Goal: Task Accomplishment & Management: Manage account settings

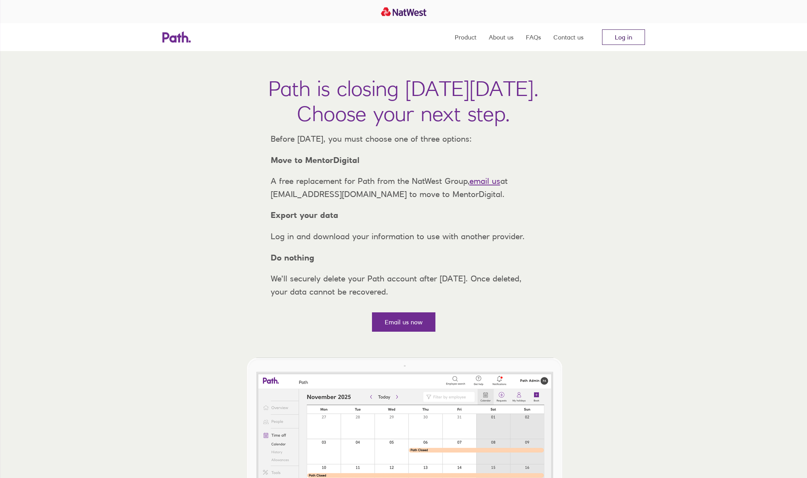
click at [622, 34] on link "Log in" at bounding box center [623, 36] width 43 height 15
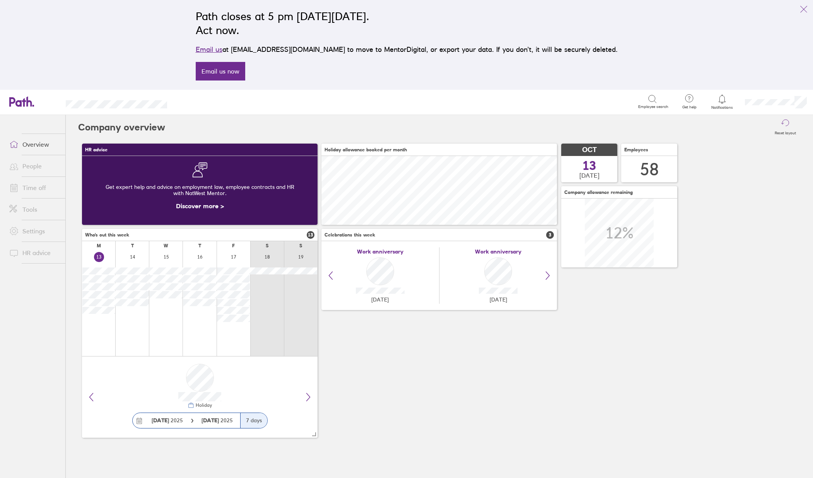
scroll to position [69, 236]
click at [808, 10] on icon "link" at bounding box center [803, 9] width 9 height 9
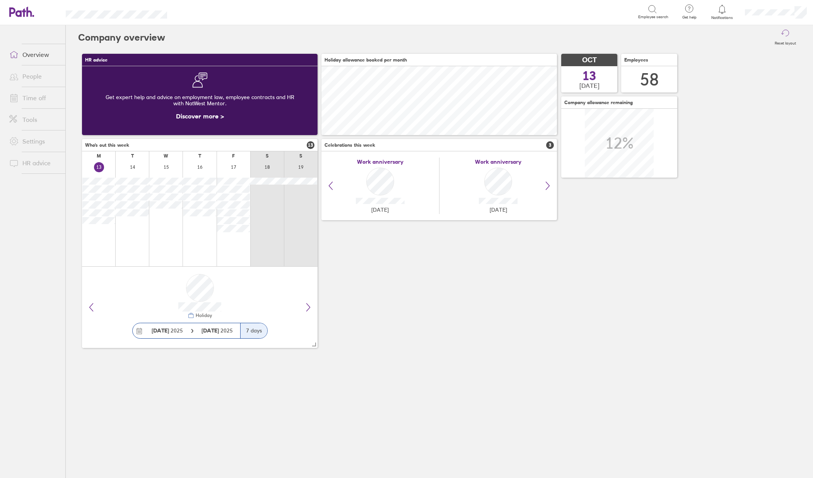
click at [28, 97] on link "Time off" at bounding box center [34, 97] width 62 height 15
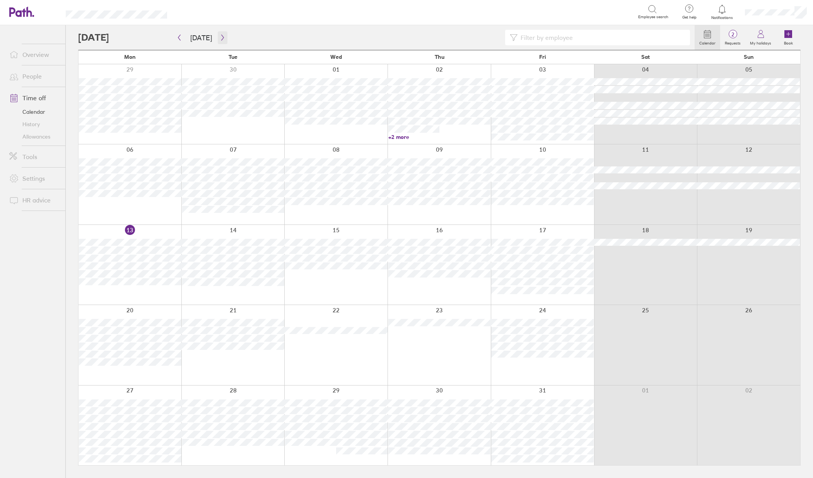
click at [223, 36] on icon "button" at bounding box center [223, 37] width 6 height 6
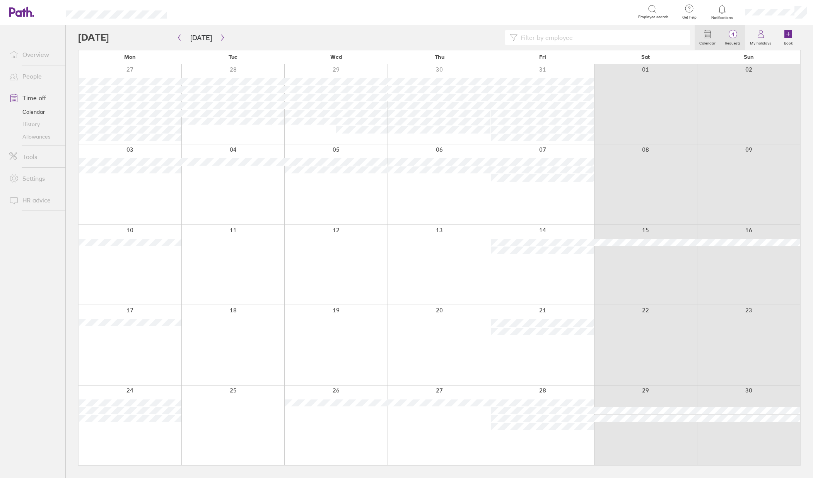
click at [726, 39] on label "Requests" at bounding box center [732, 42] width 25 height 7
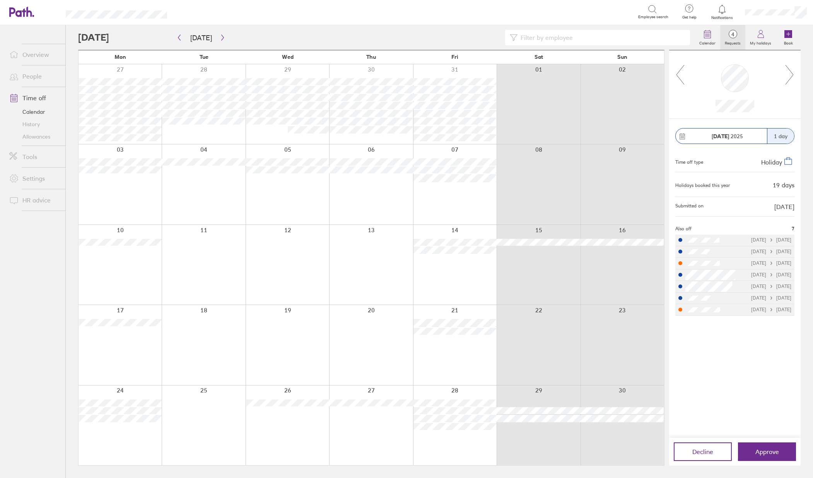
click at [788, 77] on icon at bounding box center [790, 74] width 10 height 21
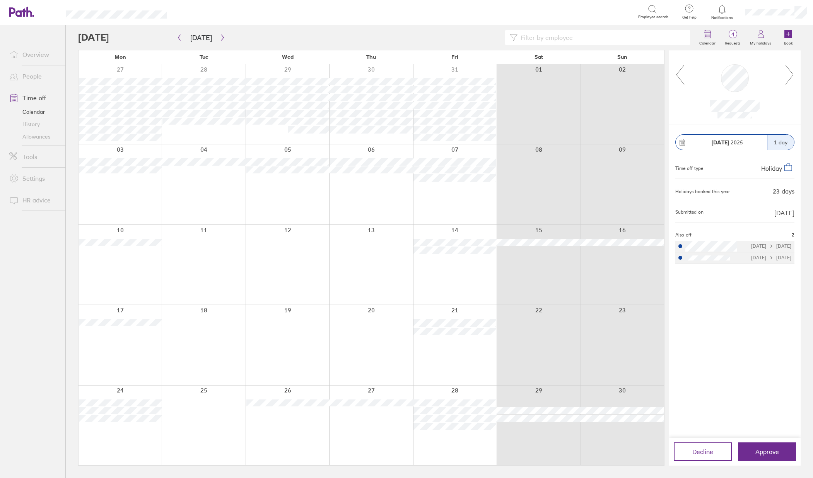
click at [788, 77] on icon at bounding box center [790, 74] width 10 height 21
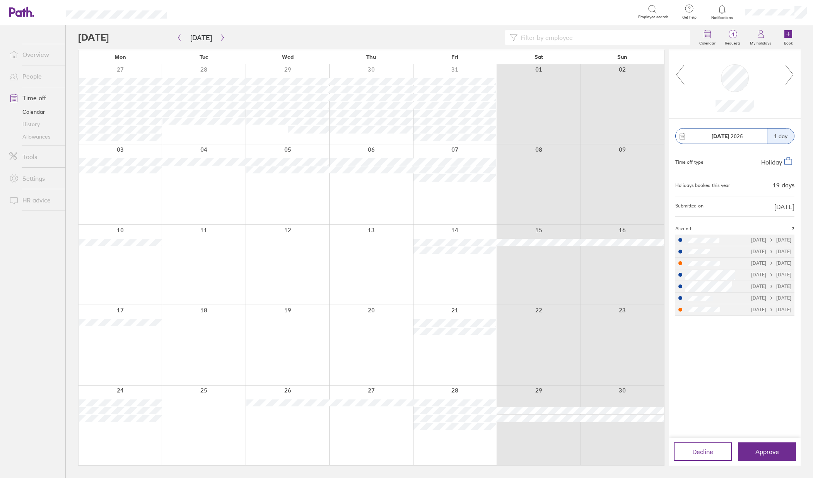
click at [802, 34] on div "Calendar 4 Requests My holidays Book Today November 2025 Mon Tue Wed Thu Fri Sa…" at bounding box center [440, 251] width 748 height 453
click at [787, 72] on icon at bounding box center [790, 74] width 10 height 21
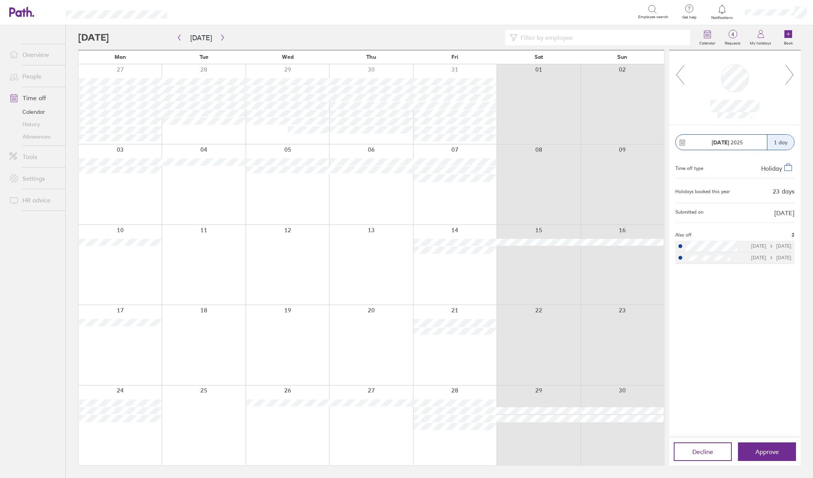
click at [787, 72] on icon at bounding box center [790, 74] width 10 height 21
click at [810, 33] on div "Calendar 4 Requests My holidays Book Today November 2025 Mon Tue Wed Thu Fri Sa…" at bounding box center [440, 251] width 748 height 453
click at [533, 36] on input at bounding box center [602, 37] width 168 height 15
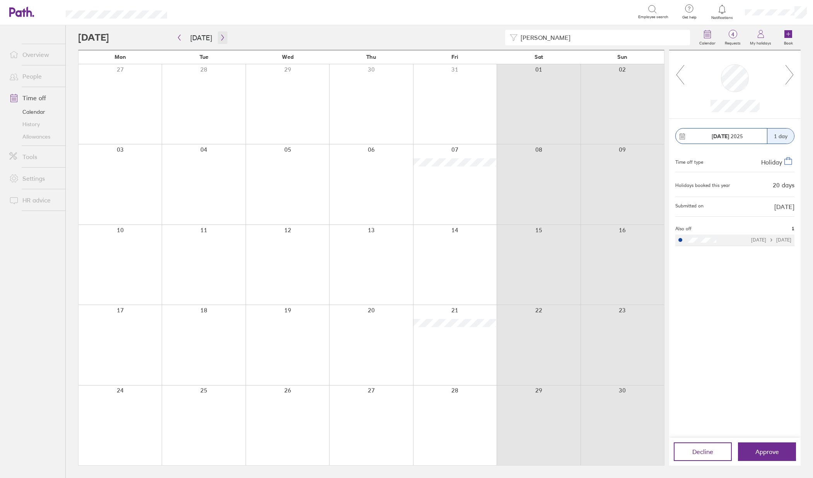
click at [222, 38] on icon "button" at bounding box center [223, 37] width 6 height 6
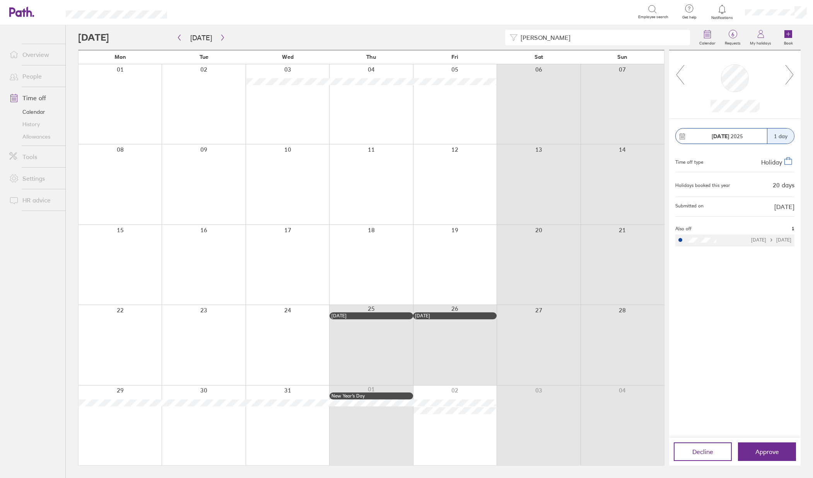
click at [790, 71] on icon at bounding box center [790, 74] width 10 height 21
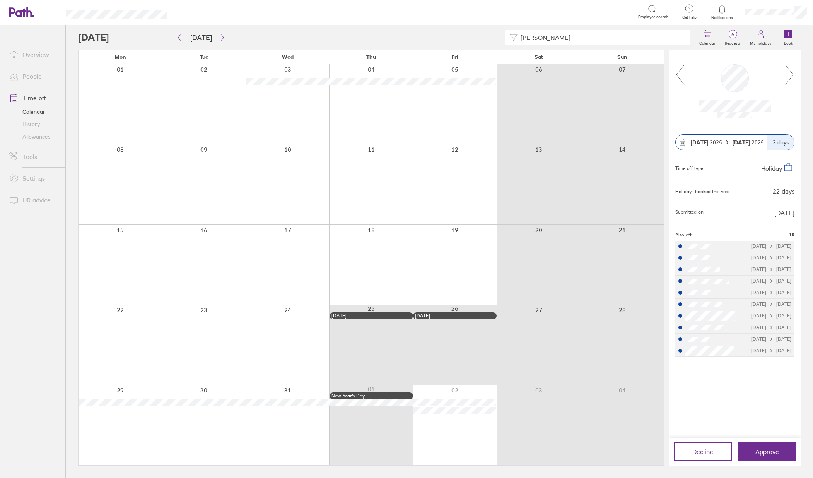
click at [790, 71] on icon at bounding box center [790, 74] width 10 height 21
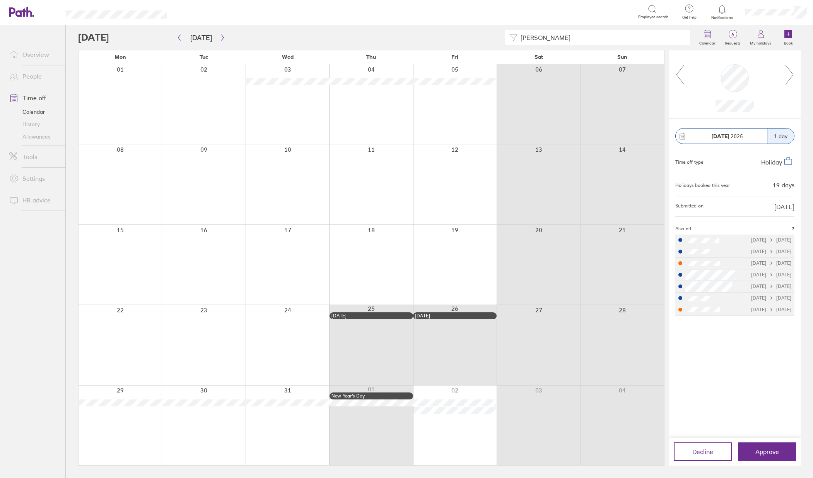
click at [48, 257] on ul "Overview People Time off Calendar History Allowances Tools Settings HR advice" at bounding box center [32, 238] width 65 height 427
drag, startPoint x: 544, startPoint y: 40, endPoint x: 511, endPoint y: 39, distance: 32.5
click at [511, 39] on div "ian" at bounding box center [597, 37] width 185 height 15
type input "cliv"
click at [176, 41] on button "button" at bounding box center [179, 37] width 10 height 13
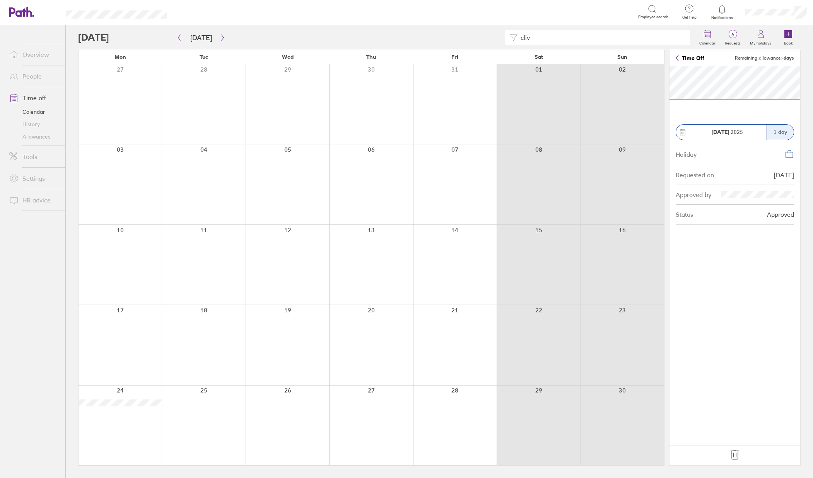
click at [42, 94] on link "Time off" at bounding box center [34, 97] width 62 height 15
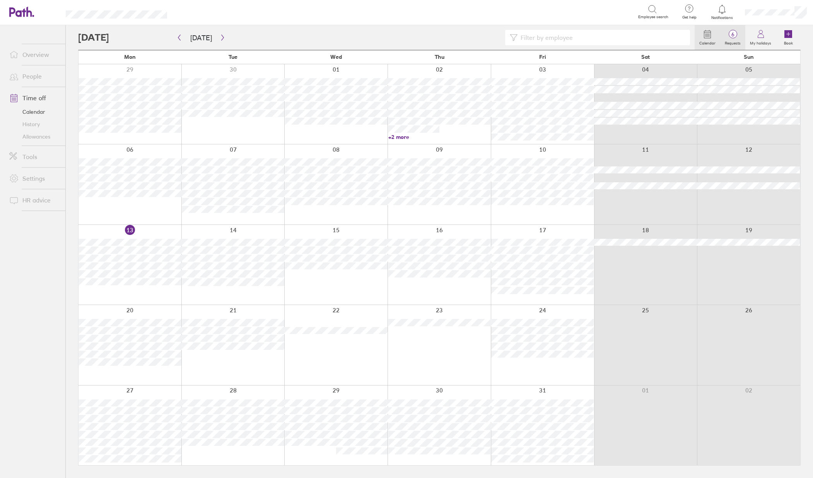
click at [738, 35] on span "6" at bounding box center [732, 34] width 25 height 6
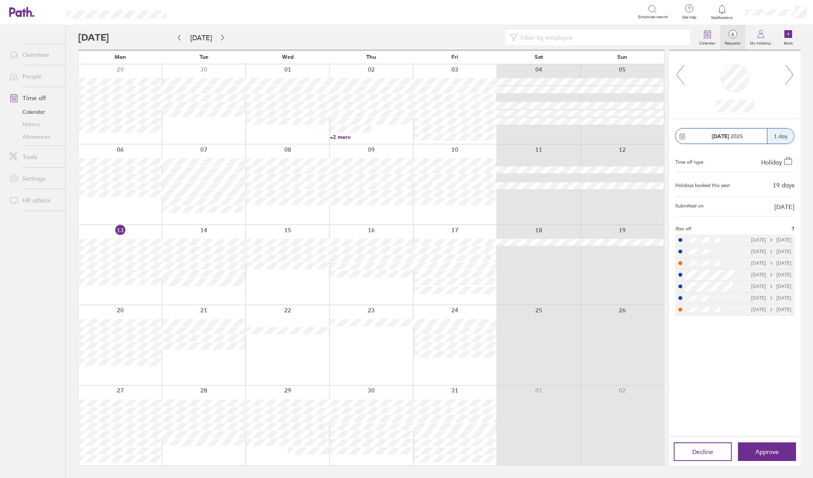
click at [795, 75] on div at bounding box center [735, 84] width 132 height 68
click at [793, 75] on icon at bounding box center [790, 74] width 10 height 21
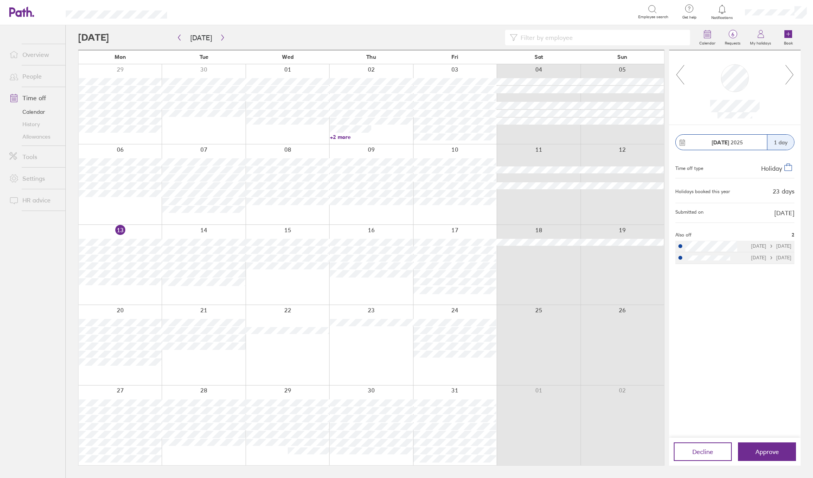
click at [591, 37] on input at bounding box center [602, 37] width 168 height 15
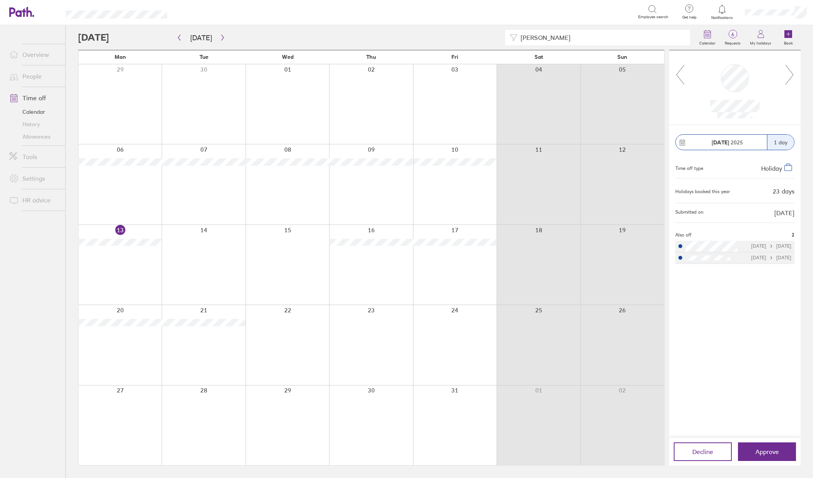
type input "colin"
click at [220, 37] on icon "button" at bounding box center [223, 37] width 6 height 6
click at [220, 39] on icon "button" at bounding box center [223, 37] width 6 height 6
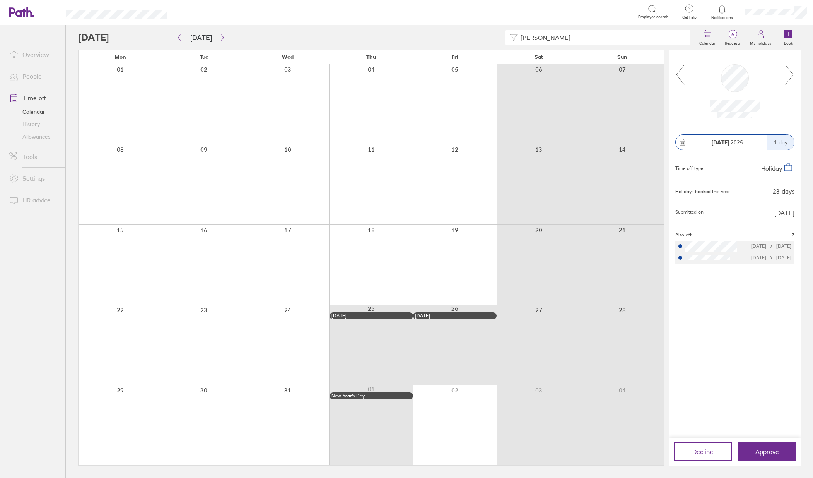
click at [791, 73] on icon at bounding box center [790, 74] width 10 height 21
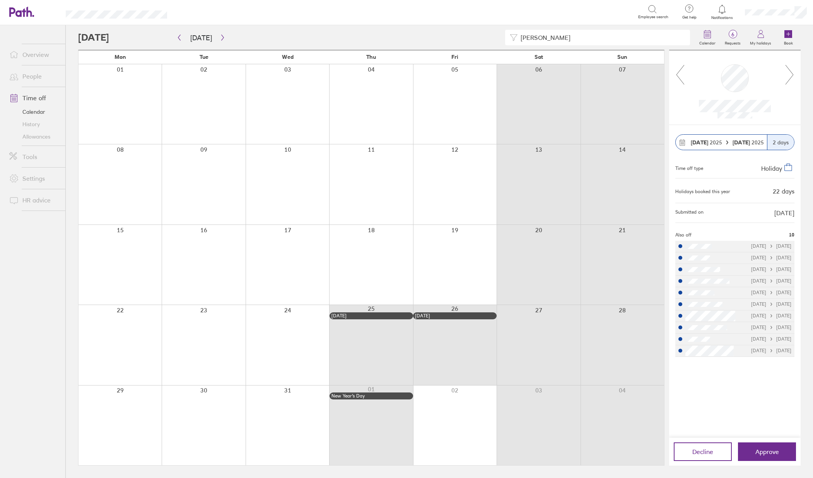
click at [791, 73] on icon at bounding box center [790, 74] width 10 height 21
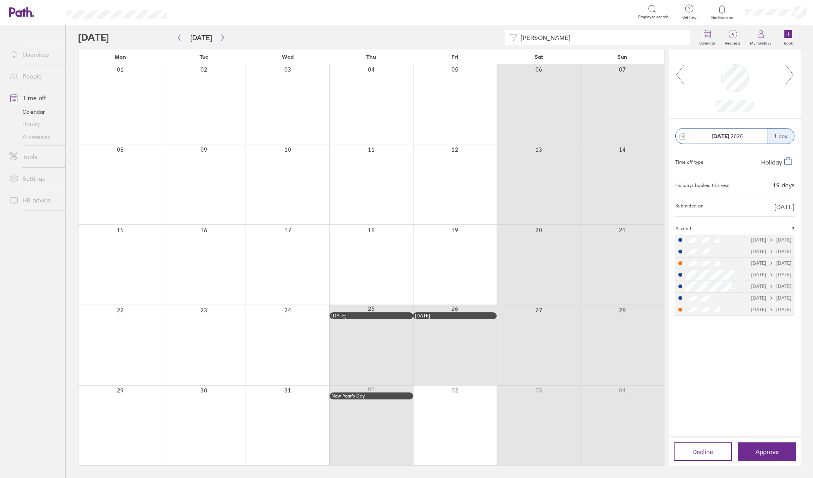
click at [791, 73] on icon at bounding box center [790, 74] width 10 height 21
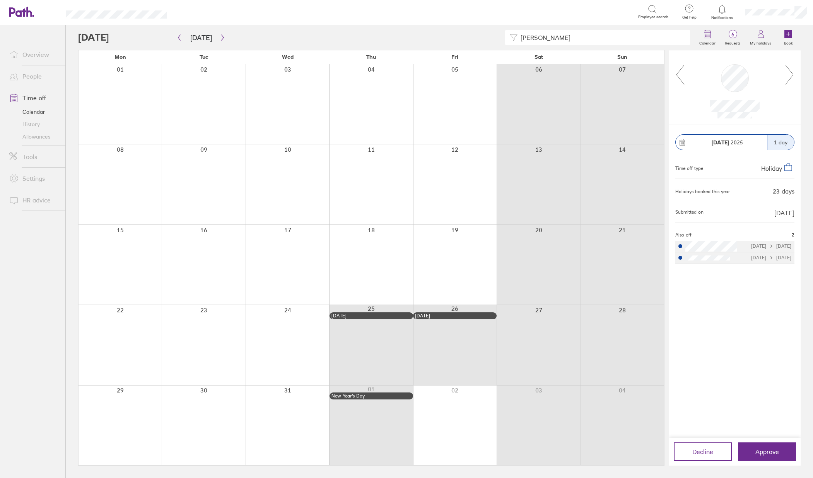
click at [791, 73] on icon at bounding box center [790, 74] width 10 height 21
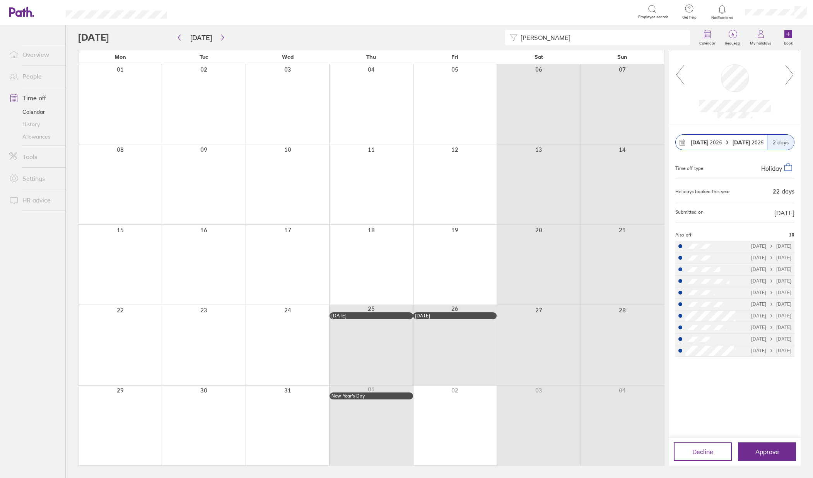
click at [791, 73] on icon at bounding box center [790, 74] width 10 height 21
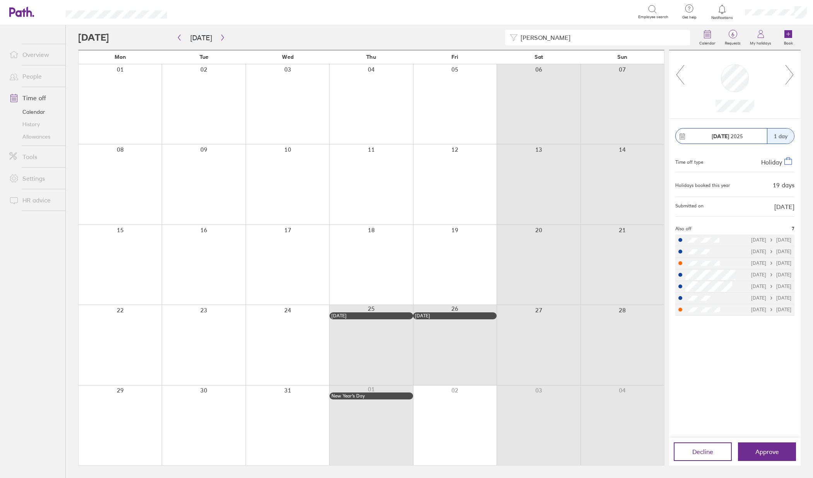
click at [791, 73] on icon at bounding box center [790, 74] width 10 height 21
click at [37, 111] on link "Calendar" at bounding box center [34, 112] width 62 height 12
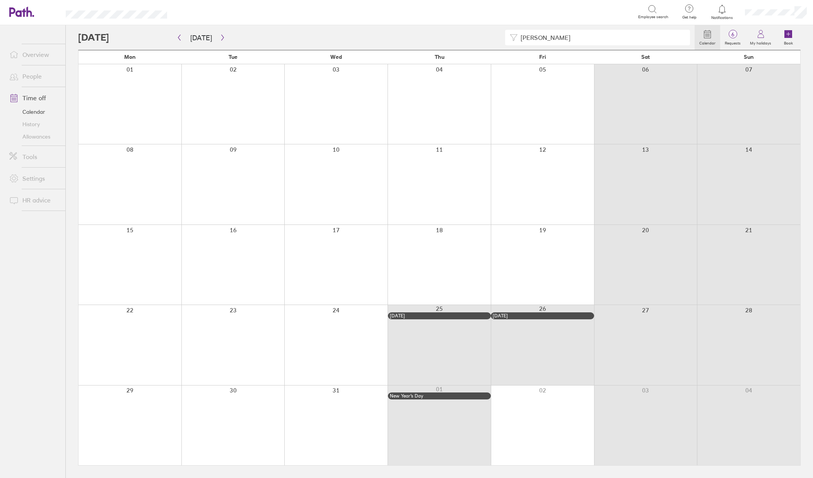
drag, startPoint x: 602, startPoint y: 39, endPoint x: 438, endPoint y: 40, distance: 164.1
click at [434, 36] on div "colin" at bounding box center [386, 37] width 617 height 15
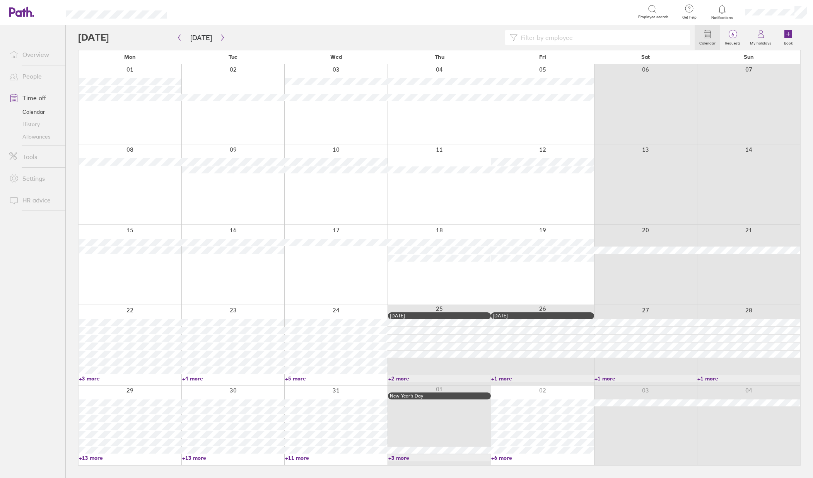
click at [29, 98] on link "Time off" at bounding box center [34, 97] width 62 height 15
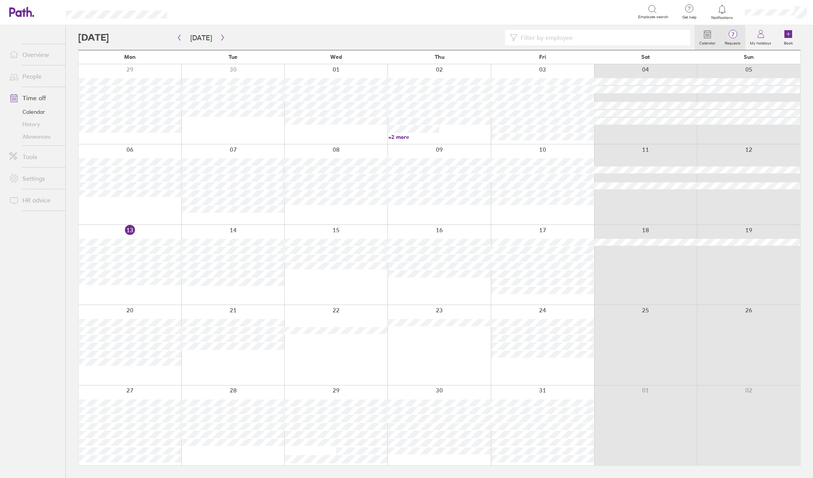
click at [724, 36] on span "7" at bounding box center [732, 34] width 25 height 6
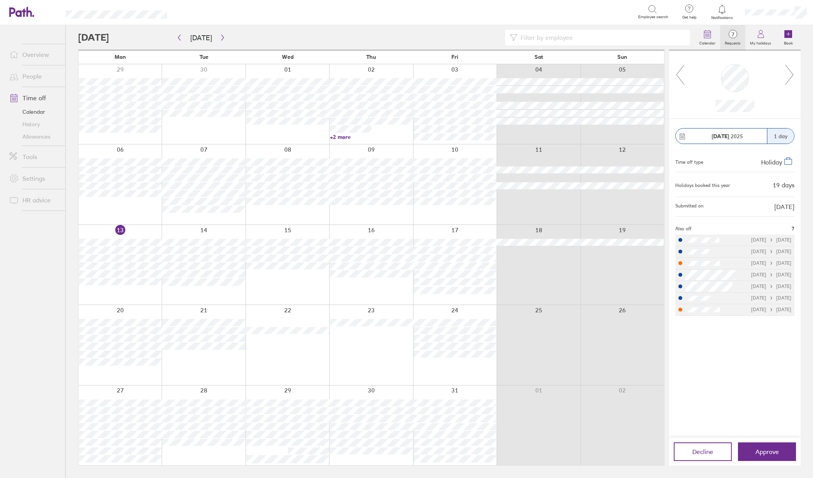
click at [795, 80] on div at bounding box center [735, 84] width 132 height 68
click at [792, 76] on icon at bounding box center [790, 74] width 10 height 21
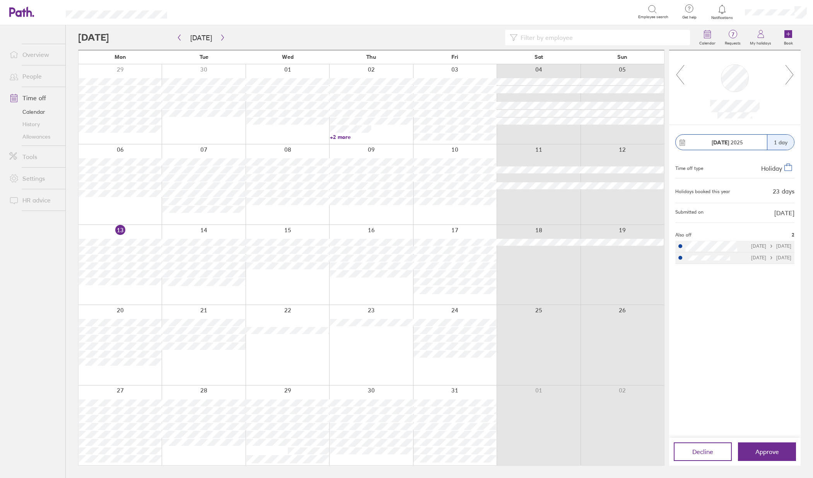
click at [792, 76] on icon at bounding box center [790, 74] width 10 height 21
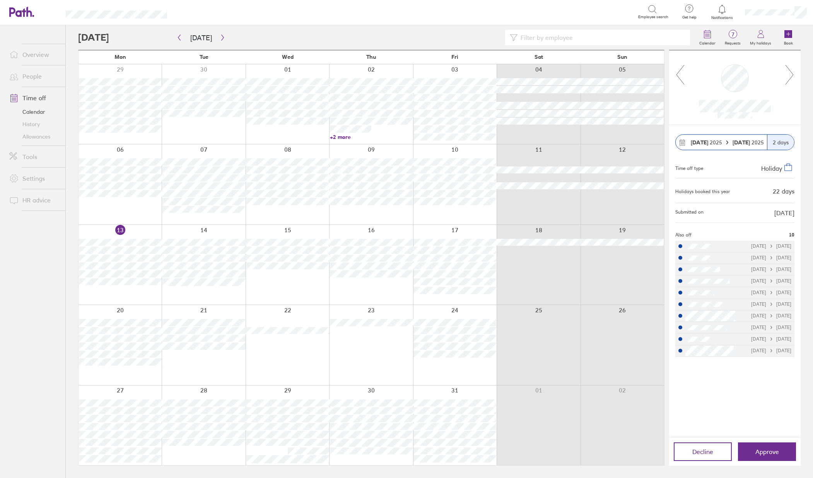
click at [792, 76] on icon at bounding box center [790, 74] width 10 height 21
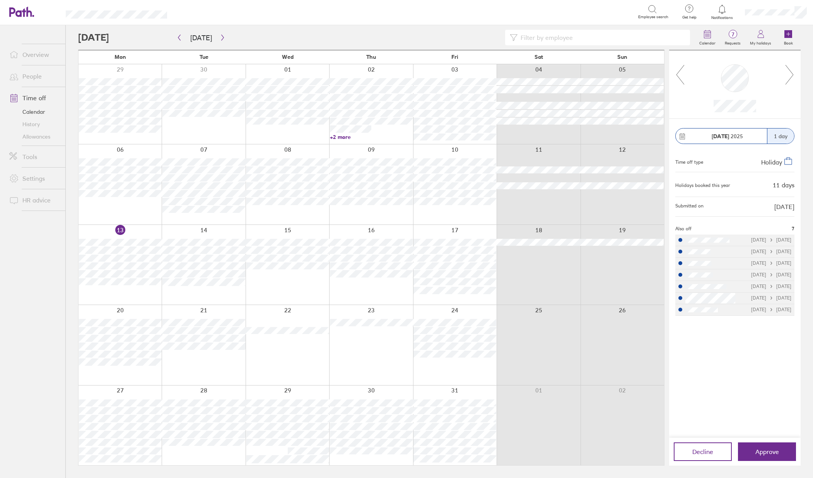
click at [33, 142] on link "Allowances" at bounding box center [34, 136] width 62 height 12
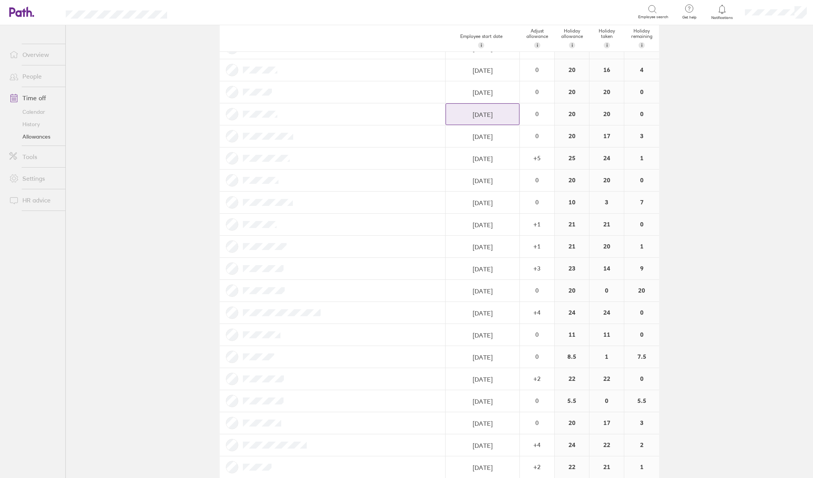
scroll to position [426, 0]
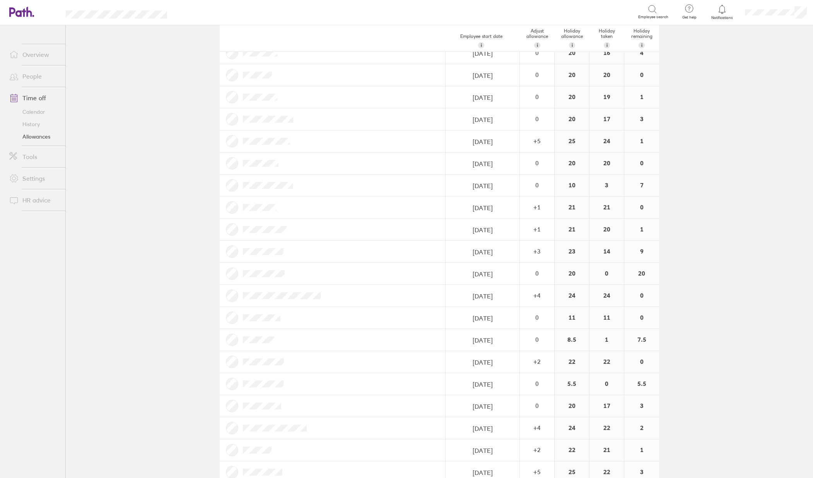
click at [24, 99] on link "Time off" at bounding box center [34, 97] width 62 height 15
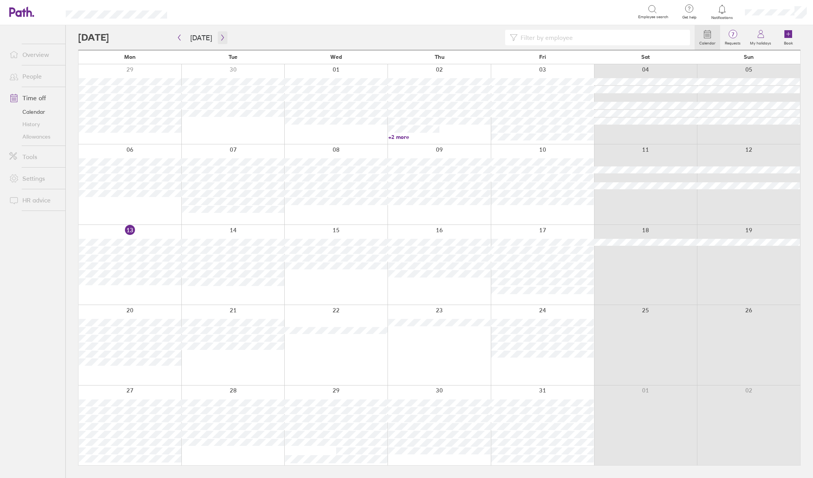
click at [221, 37] on icon "button" at bounding box center [223, 37] width 6 height 6
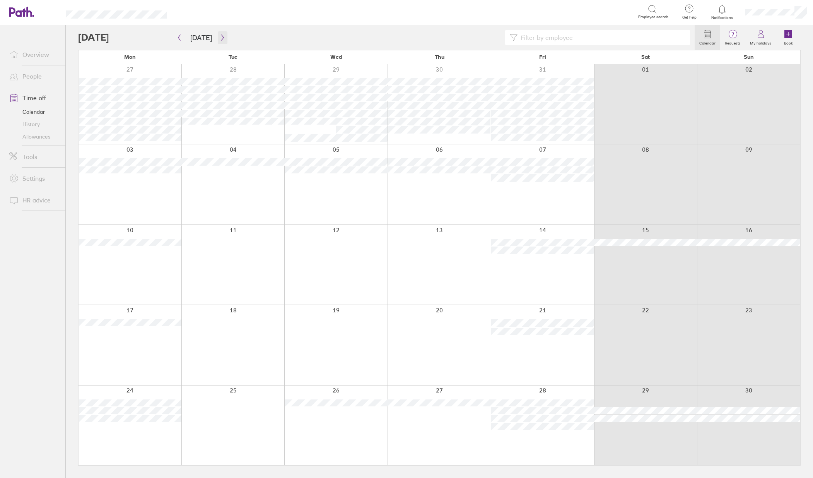
click at [220, 39] on icon "button" at bounding box center [223, 37] width 6 height 6
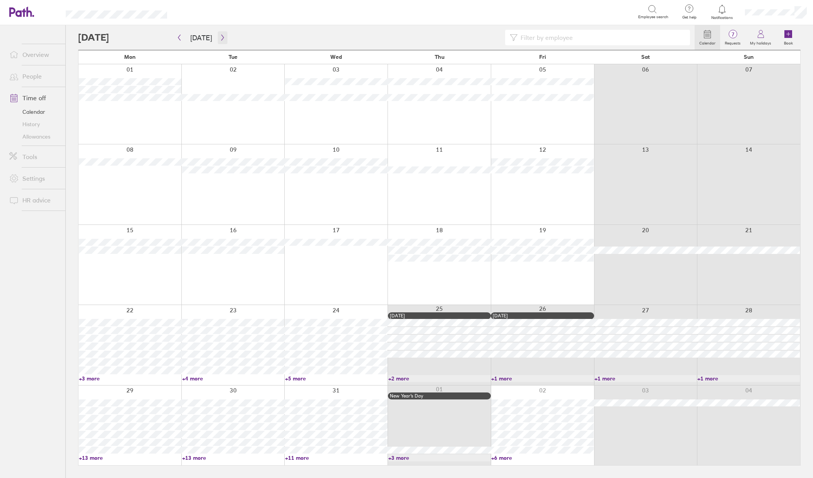
click at [220, 41] on button "button" at bounding box center [223, 37] width 10 height 13
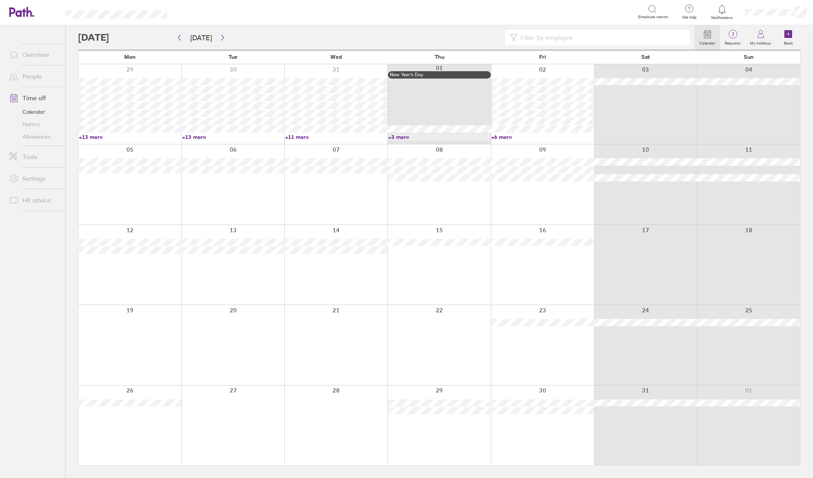
drag, startPoint x: 806, startPoint y: 37, endPoint x: 712, endPoint y: 54, distance: 96.3
click at [806, 37] on div "Calendar 7 Requests My holidays Book Today January 2026 Mon Tue Wed Thu Fri Sat…" at bounding box center [440, 251] width 748 height 453
click at [626, 36] on input at bounding box center [602, 37] width 168 height 15
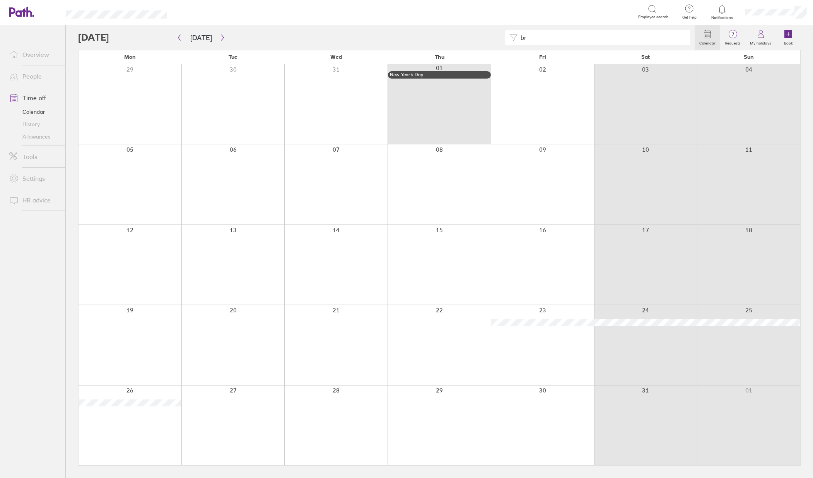
type input "b"
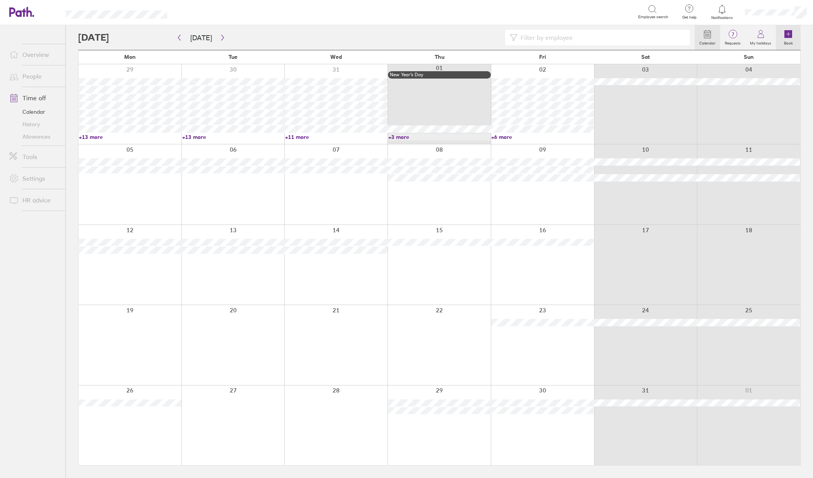
drag, startPoint x: 807, startPoint y: 46, endPoint x: 793, endPoint y: 44, distance: 14.4
click at [807, 46] on div "Calendar 7 Requests My holidays Book Today January 2026 Mon Tue Wed Thu Fri Sat…" at bounding box center [440, 251] width 748 height 453
click at [658, 29] on div "Calendar 7 Requests My holidays Book" at bounding box center [439, 37] width 723 height 25
click at [659, 35] on input at bounding box center [602, 37] width 168 height 15
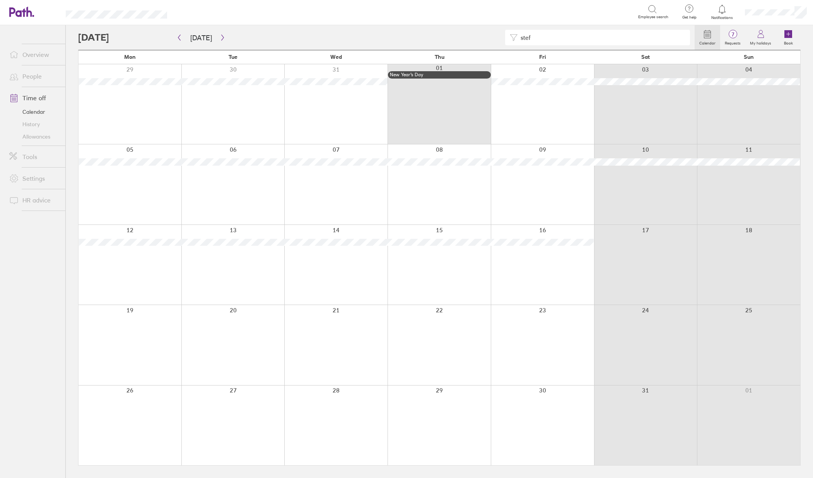
type input "stef"
click at [527, 38] on input "stef" at bounding box center [602, 37] width 168 height 15
drag, startPoint x: 535, startPoint y: 38, endPoint x: 517, endPoint y: 38, distance: 19.0
click at [517, 38] on div "stef" at bounding box center [597, 37] width 185 height 15
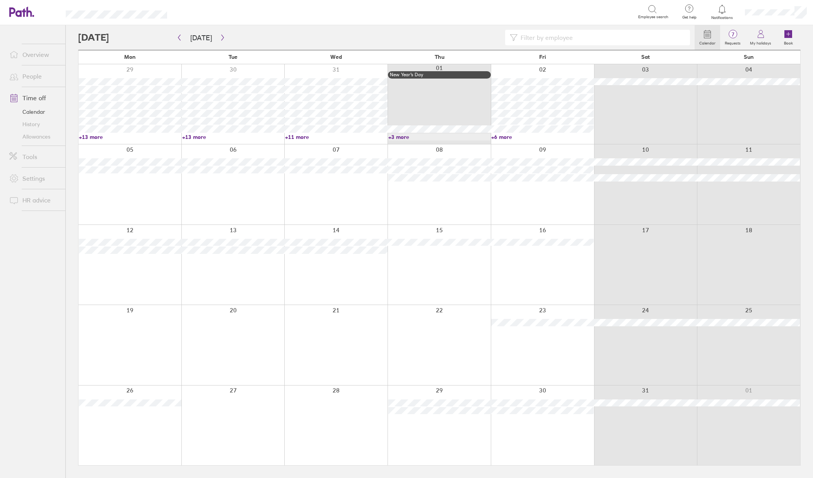
click at [806, 32] on div "Calendar 7 Requests My holidays Book Today January 2026 Mon Tue Wed Thu Fri Sat…" at bounding box center [440, 251] width 748 height 453
click at [591, 38] on input at bounding box center [602, 37] width 168 height 15
type input "john"
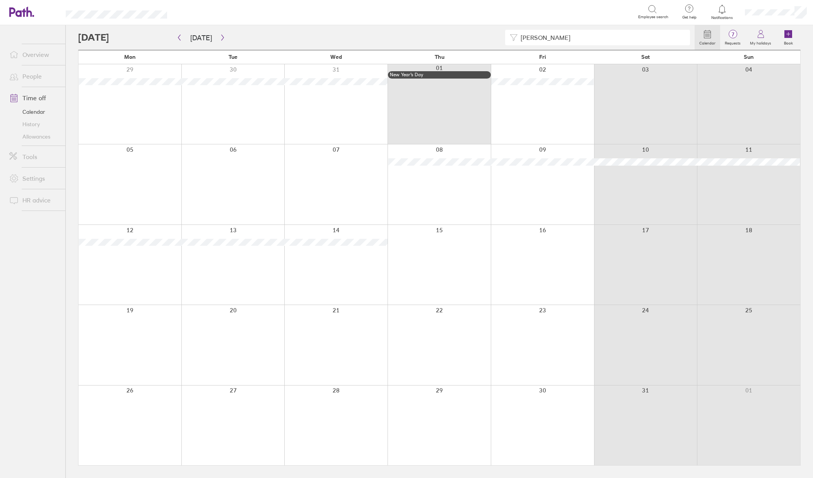
drag, startPoint x: 587, startPoint y: 34, endPoint x: 483, endPoint y: 42, distance: 104.3
click at [483, 42] on div "john" at bounding box center [386, 37] width 617 height 15
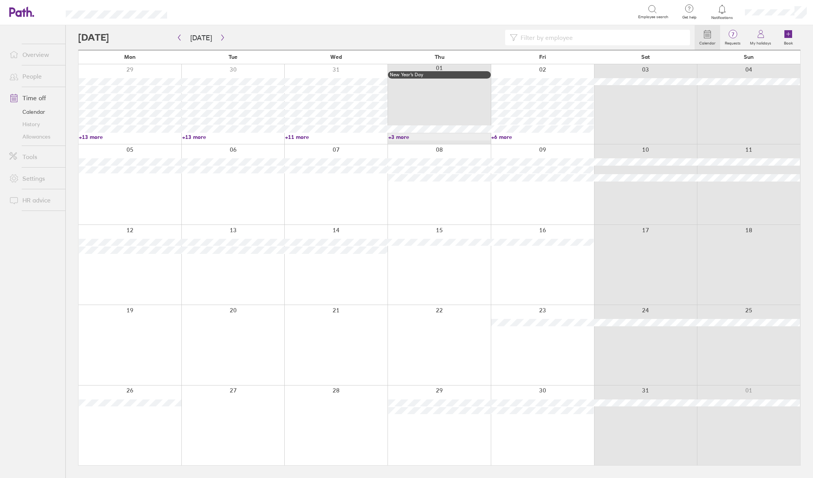
click at [809, 35] on div "Calendar 7 Requests My holidays Book Today January 2026 Mon Tue Wed Thu Fri Sat…" at bounding box center [440, 251] width 748 height 453
click at [645, 43] on input at bounding box center [602, 37] width 168 height 15
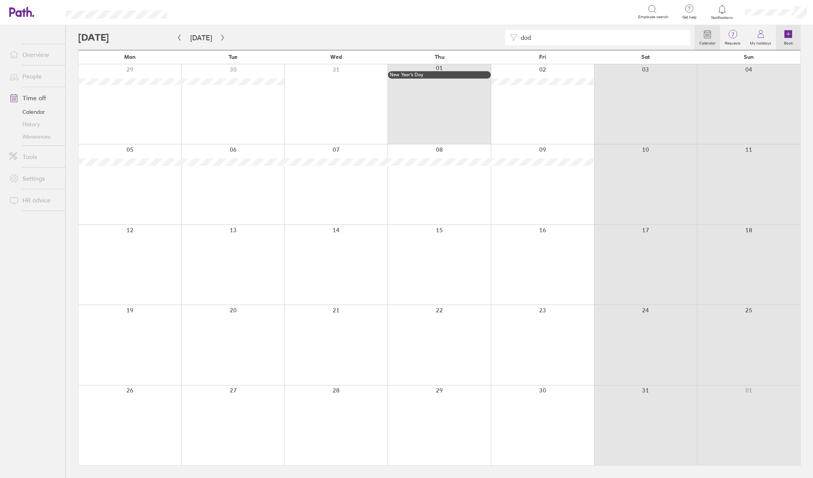
click at [800, 32] on link "Book" at bounding box center [788, 37] width 25 height 25
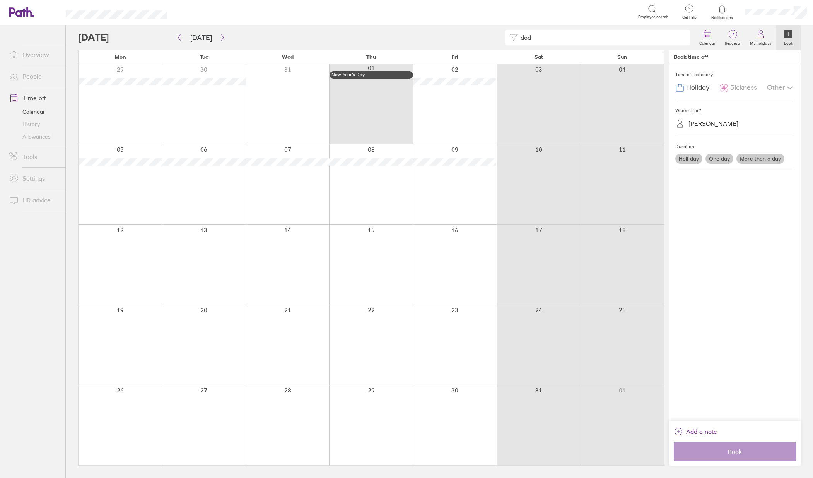
drag, startPoint x: 564, startPoint y: 39, endPoint x: 493, endPoint y: 37, distance: 71.6
click at [493, 37] on div "dod" at bounding box center [386, 37] width 617 height 15
type input "dum"
drag, startPoint x: 538, startPoint y: 40, endPoint x: 504, endPoint y: 34, distance: 34.9
click at [505, 36] on div "dum" at bounding box center [386, 37] width 617 height 15
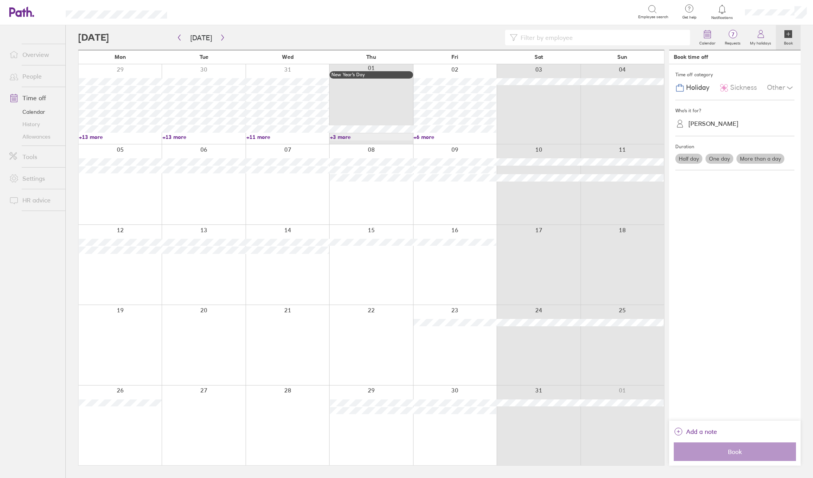
click at [33, 345] on ul "Overview People Time off Calendar History Allowances Tools Settings HR advice" at bounding box center [32, 238] width 65 height 427
click at [420, 137] on link "+6 more" at bounding box center [455, 136] width 83 height 7
click at [451, 40] on div at bounding box center [386, 37] width 617 height 15
click at [222, 39] on icon "button" at bounding box center [223, 37] width 6 height 6
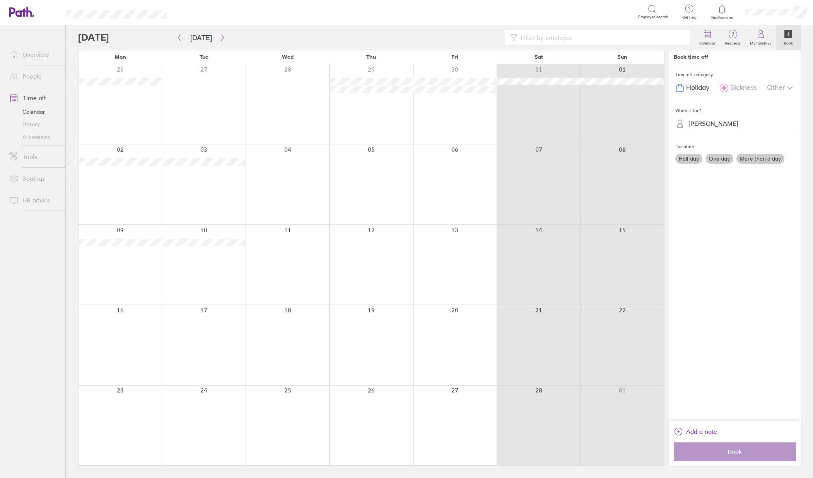
click at [809, 40] on div "Calendar 7 Requests My holidays Book Today February 2026 Mon Tue Wed Thu Fri Sa…" at bounding box center [440, 251] width 748 height 453
click at [732, 41] on label "Requests" at bounding box center [732, 42] width 25 height 7
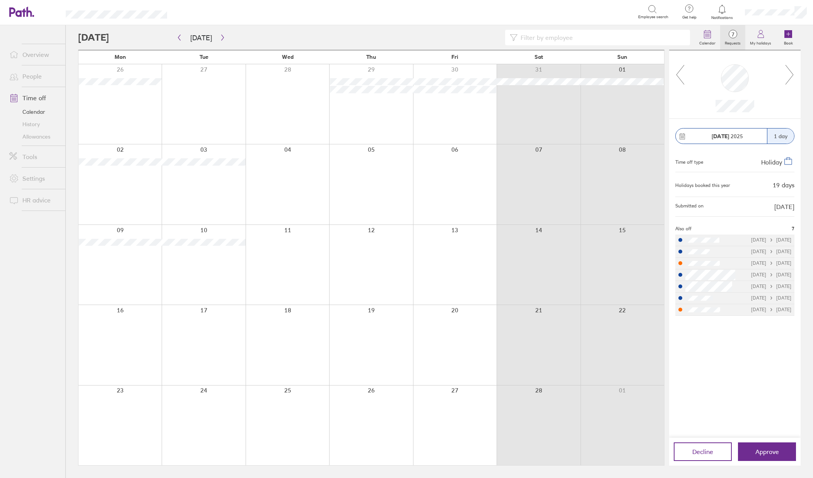
click at [792, 80] on icon at bounding box center [790, 74] width 10 height 21
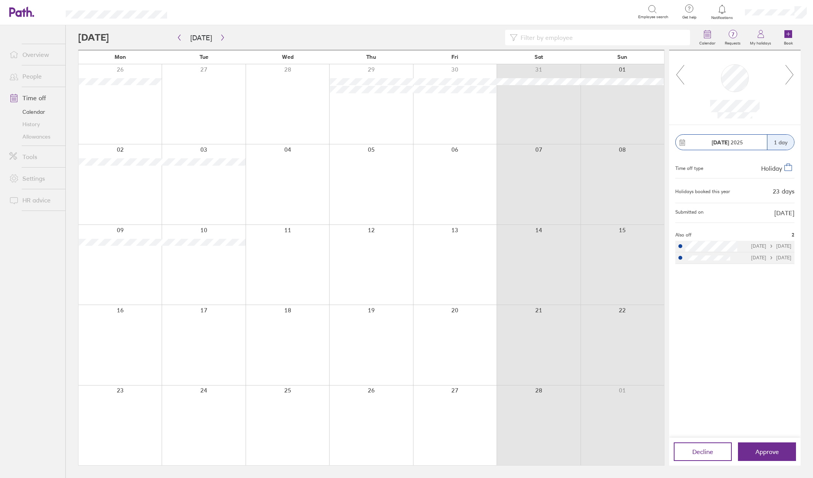
click at [726, 85] on div at bounding box center [735, 78] width 28 height 28
click at [725, 150] on div "07 Nov 2025 1 day Time off type Holiday Holidays booked this year 23 days Submi…" at bounding box center [735, 281] width 132 height 313
click at [718, 140] on strong "07 Nov" at bounding box center [720, 142] width 17 height 7
click at [684, 141] on icon at bounding box center [682, 142] width 7 height 7
click at [181, 39] on icon "button" at bounding box center [179, 37] width 6 height 6
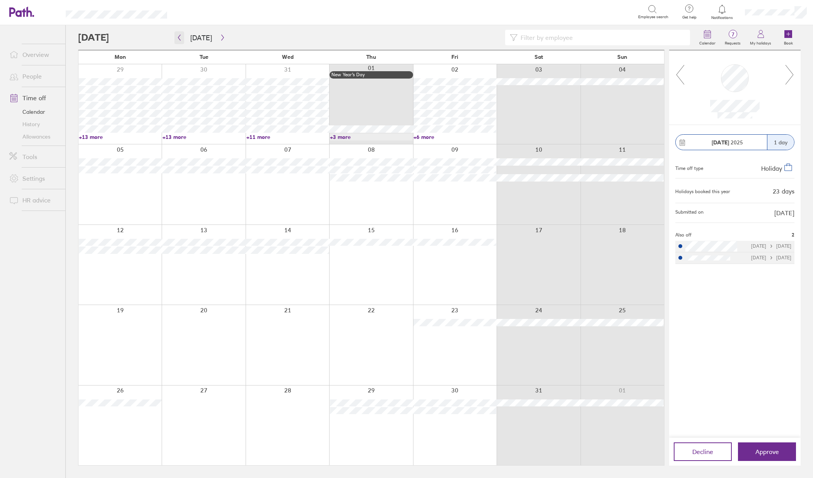
click at [182, 34] on icon "button" at bounding box center [179, 37] width 6 height 6
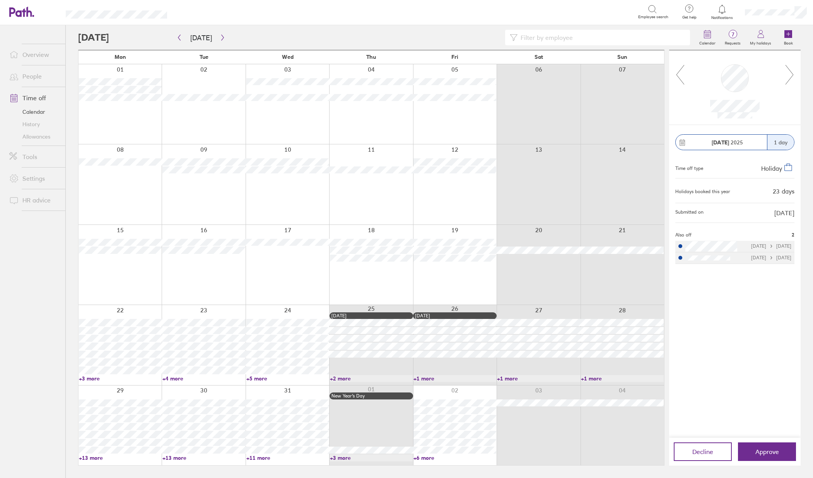
click at [808, 36] on div "Calendar 7 Requests My holidays Book Today December 2025 Mon Tue Wed Thu Fri Sa…" at bounding box center [440, 251] width 748 height 453
click at [183, 38] on button "button" at bounding box center [179, 37] width 10 height 13
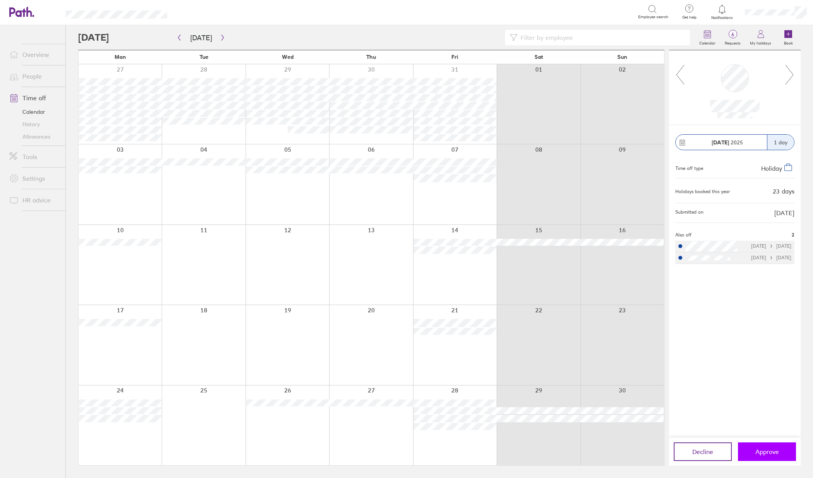
click at [780, 458] on button "Approve" at bounding box center [767, 451] width 58 height 19
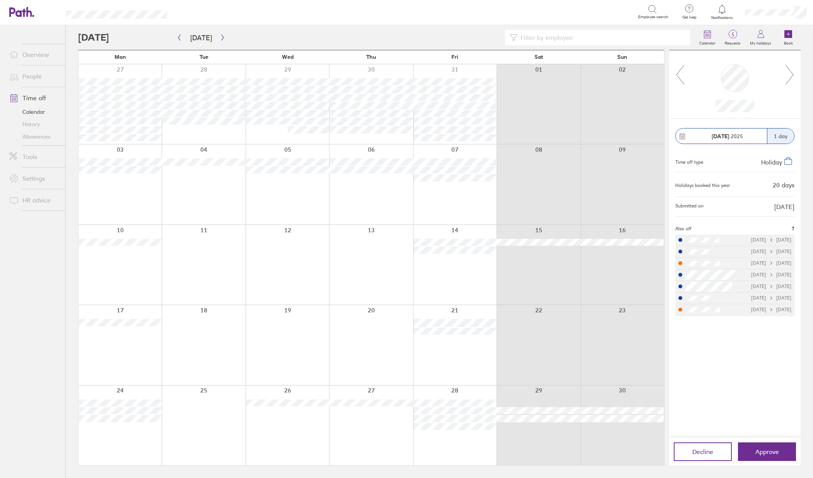
click at [804, 40] on div "Calendar 5 Requests My holidays Book Today November 2025 Mon Tue Wed Thu Fri Sa…" at bounding box center [440, 251] width 748 height 453
click at [789, 78] on icon at bounding box center [790, 74] width 10 height 21
click at [178, 39] on icon "button" at bounding box center [179, 37] width 6 height 6
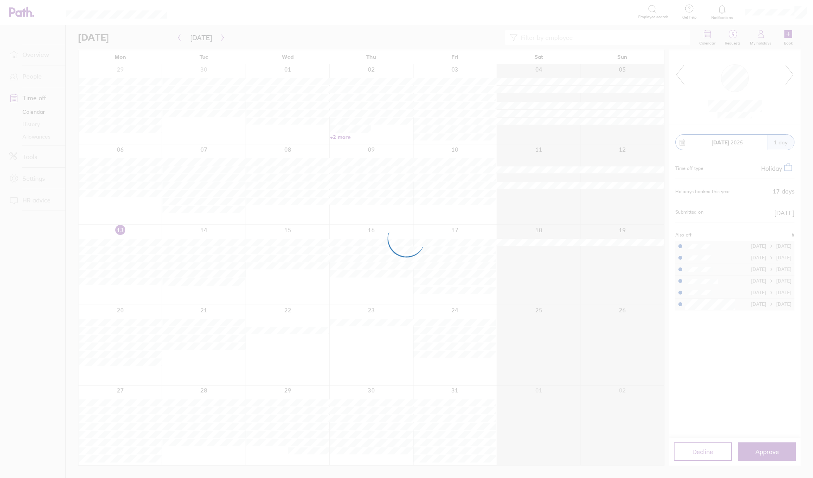
click at [809, 33] on div at bounding box center [406, 239] width 813 height 478
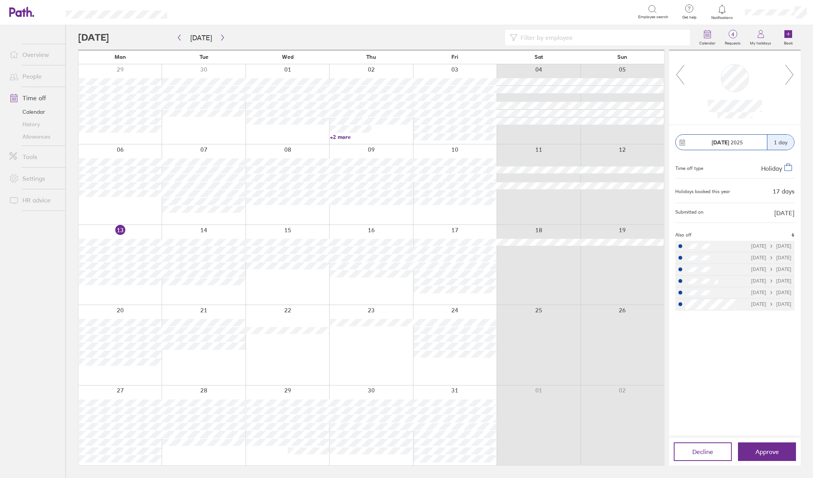
click at [589, 37] on input at bounding box center [602, 37] width 168 height 15
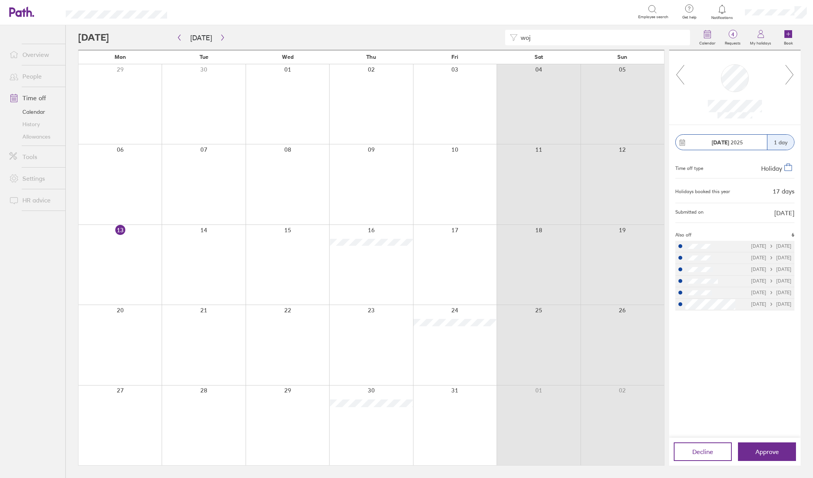
drag, startPoint x: 588, startPoint y: 36, endPoint x: 508, endPoint y: 38, distance: 80.1
click at [508, 38] on div "woj" at bounding box center [597, 37] width 185 height 15
drag, startPoint x: 538, startPoint y: 33, endPoint x: 514, endPoint y: 37, distance: 24.7
click at [514, 37] on div "pat" at bounding box center [597, 37] width 185 height 15
type input "woj"
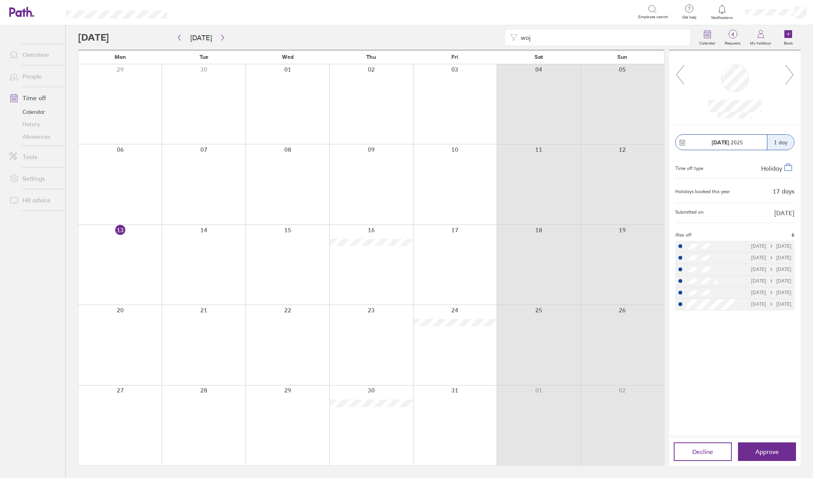
drag, startPoint x: 546, startPoint y: 36, endPoint x: 511, endPoint y: 34, distance: 34.8
click at [511, 34] on div "woj" at bounding box center [597, 37] width 185 height 15
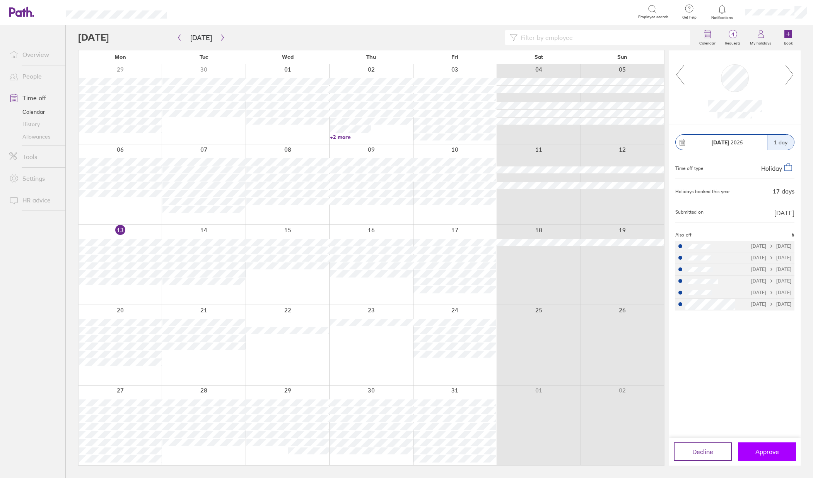
click at [769, 448] on span "Approve" at bounding box center [768, 451] width 24 height 7
click at [803, 36] on div "Calendar 4 Requests My holidays Book Today October 2025 Mon Tue Wed Thu Fri Sat…" at bounding box center [440, 251] width 748 height 453
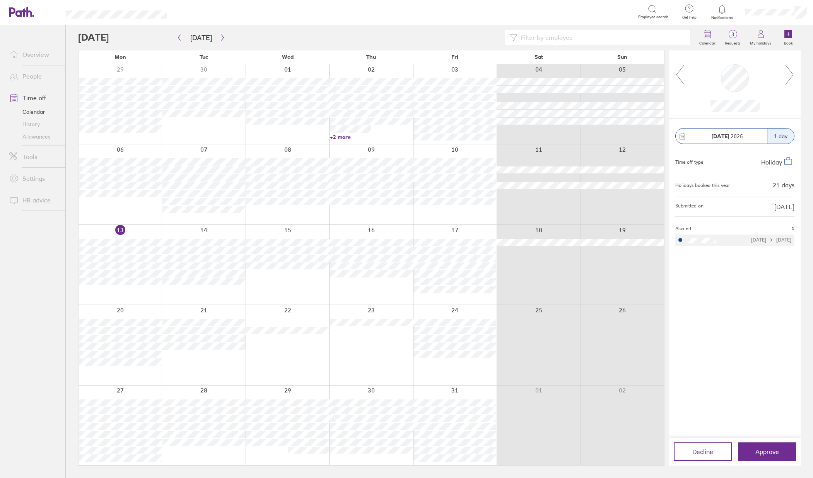
click at [791, 78] on icon at bounding box center [790, 74] width 10 height 21
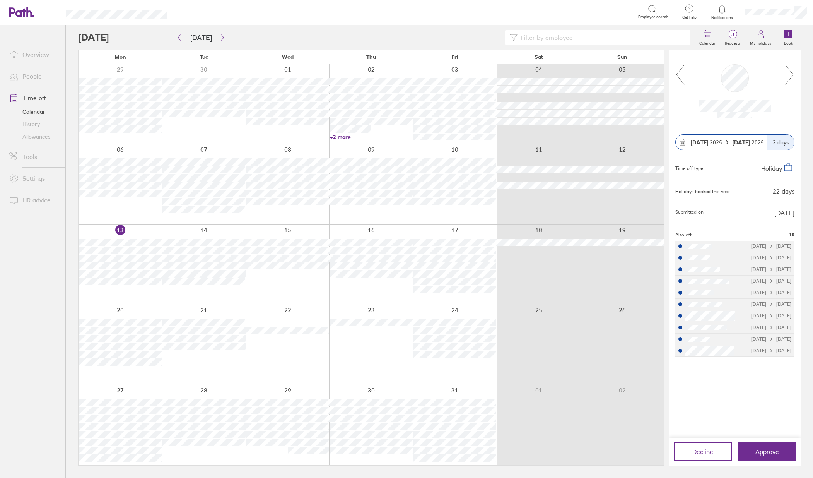
click at [791, 78] on icon at bounding box center [790, 74] width 10 height 21
click at [220, 38] on icon "button" at bounding box center [223, 37] width 6 height 6
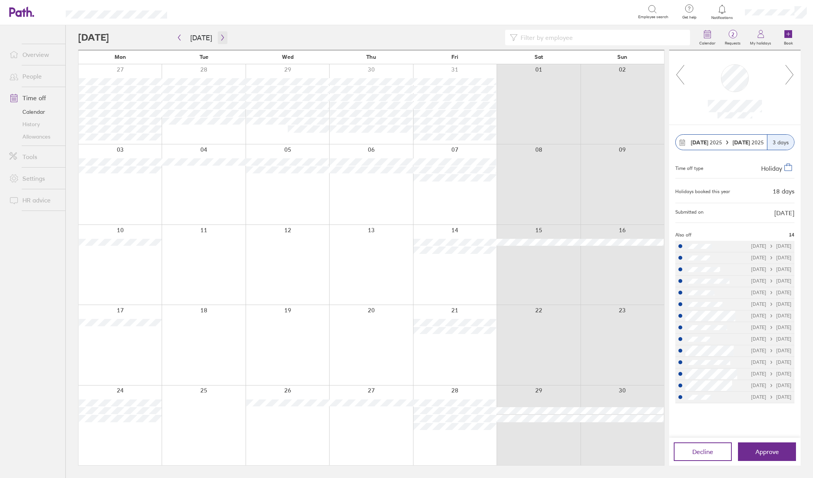
click at [221, 39] on icon "button" at bounding box center [223, 37] width 6 height 6
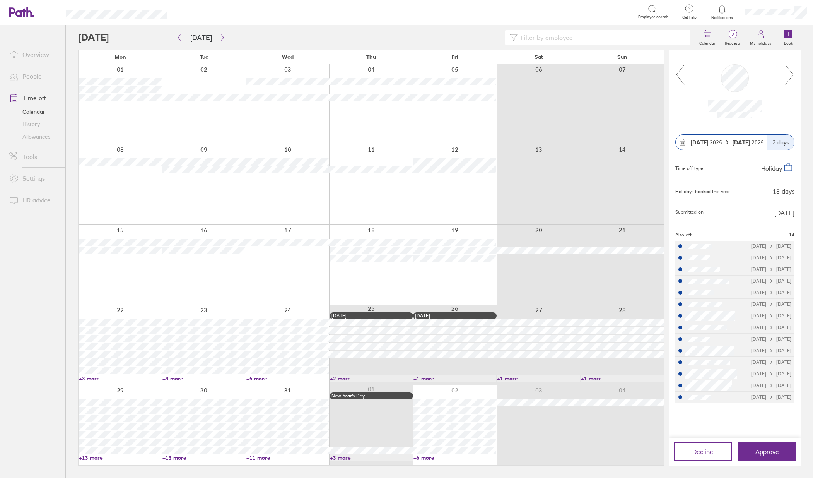
click at [94, 379] on link "+3 more" at bounding box center [120, 378] width 83 height 7
click at [770, 452] on span "Approve" at bounding box center [768, 451] width 24 height 7
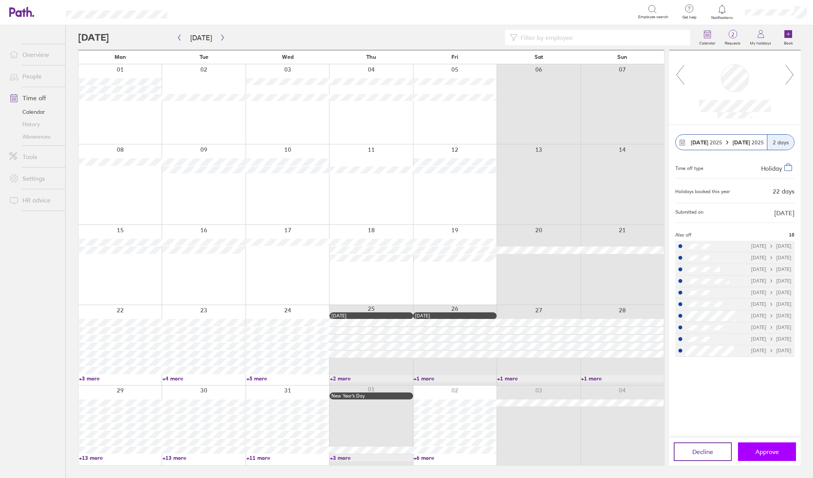
click at [757, 451] on span "Approve" at bounding box center [768, 451] width 24 height 7
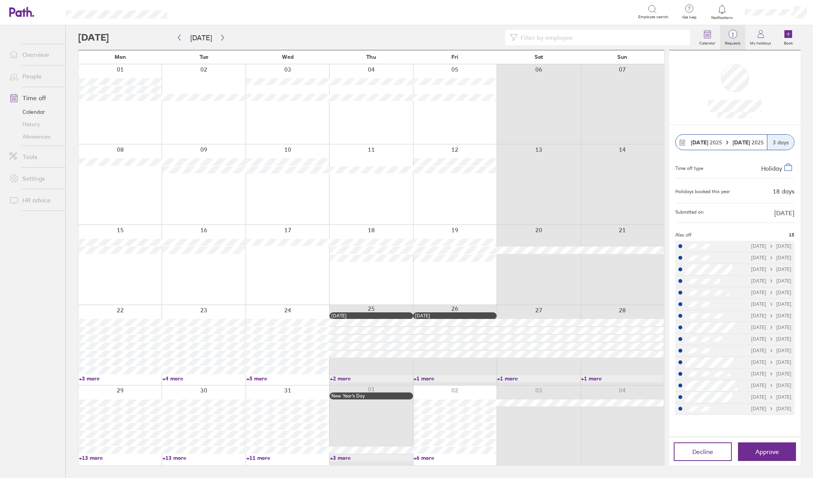
click at [730, 46] on link "1 Requests" at bounding box center [732, 37] width 25 height 25
click at [668, 47] on div "Calendar 1 Requests My holidays Book" at bounding box center [439, 37] width 723 height 25
click at [542, 40] on input at bounding box center [602, 37] width 168 height 15
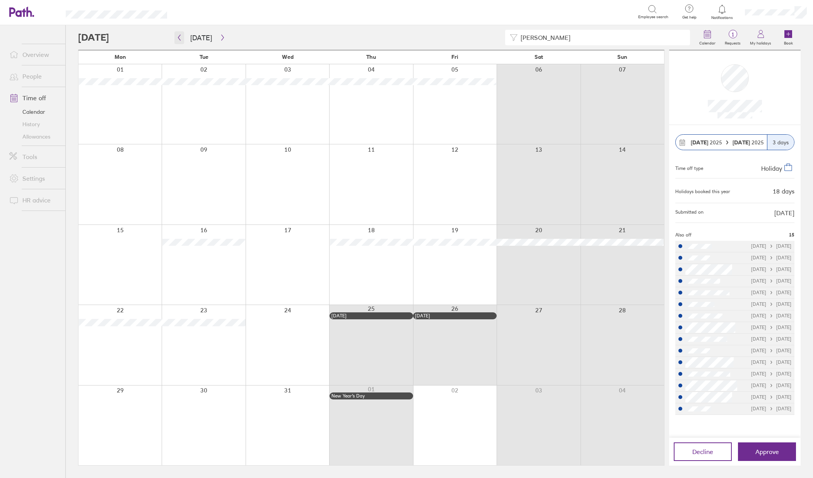
click at [181, 42] on button "button" at bounding box center [179, 37] width 10 height 13
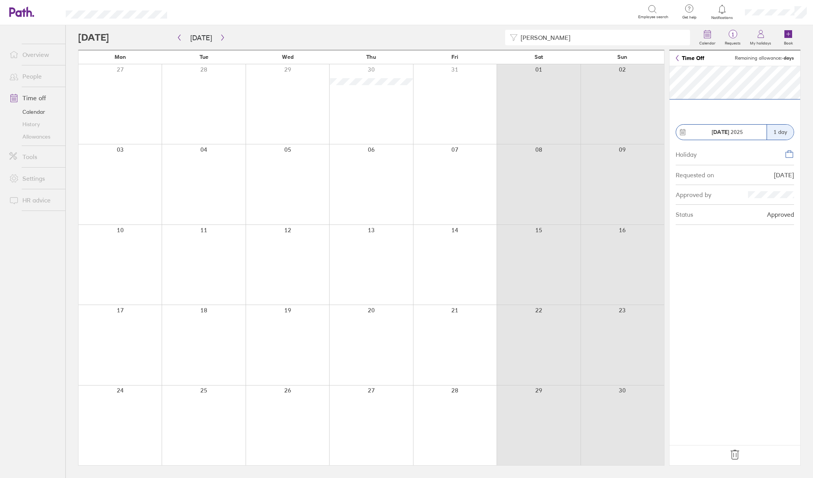
drag, startPoint x: 505, startPoint y: 39, endPoint x: 484, endPoint y: 39, distance: 21.3
click at [484, 39] on div "emma" at bounding box center [386, 37] width 617 height 15
type input "mark"
click at [773, 267] on section "30 Oct 2025 1 day Holiday Requested on 07/10/25 Approved by Status Approved" at bounding box center [735, 255] width 131 height 379
drag, startPoint x: 575, startPoint y: 43, endPoint x: 512, endPoint y: 45, distance: 62.7
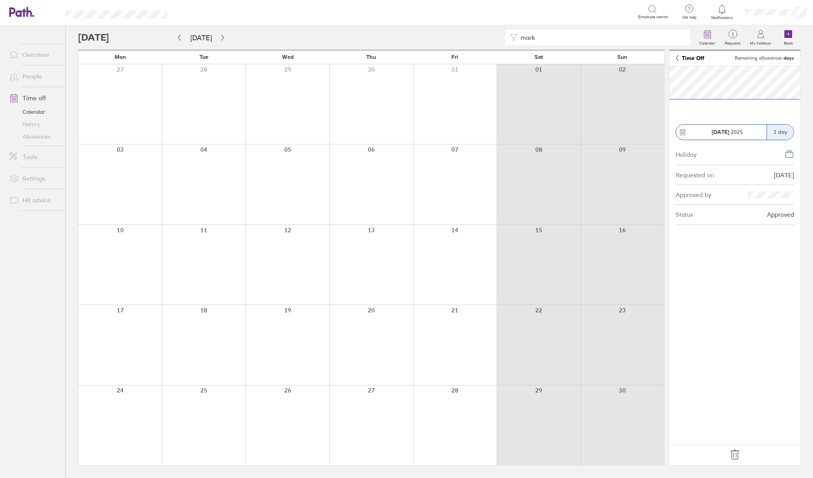
click at [512, 45] on div "mark" at bounding box center [597, 37] width 185 height 15
click at [442, 392] on div at bounding box center [455, 425] width 84 height 80
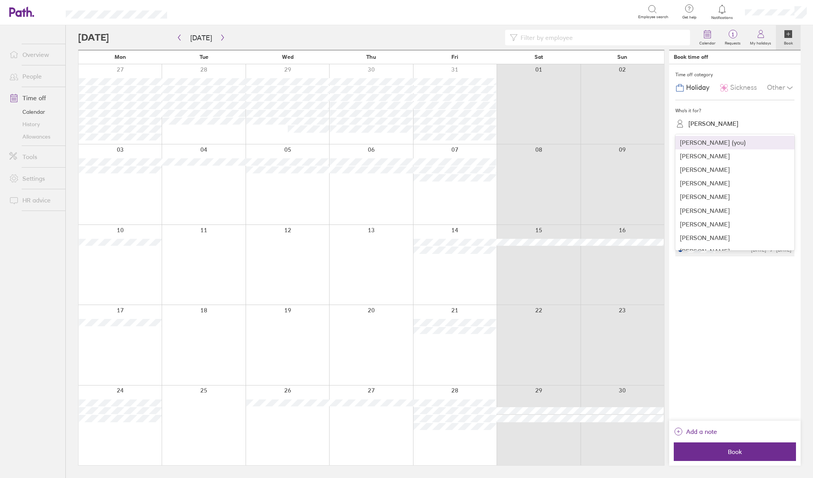
click at [728, 120] on div "[PERSON_NAME]" at bounding box center [714, 123] width 50 height 7
type input "mark"
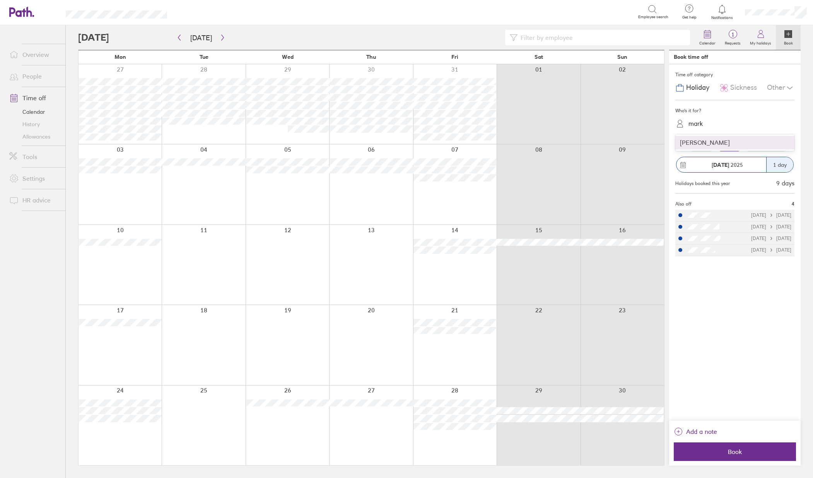
click at [706, 143] on div "Mark Gadd" at bounding box center [735, 143] width 119 height 14
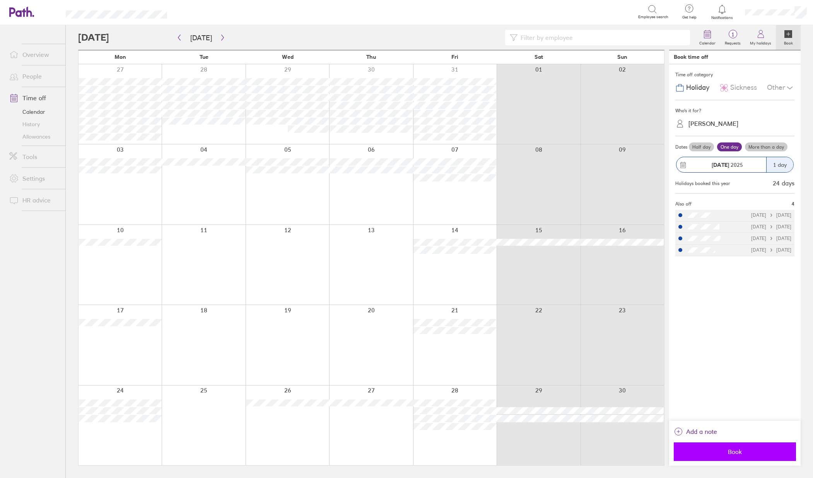
click at [751, 451] on span "Book" at bounding box center [734, 451] width 111 height 7
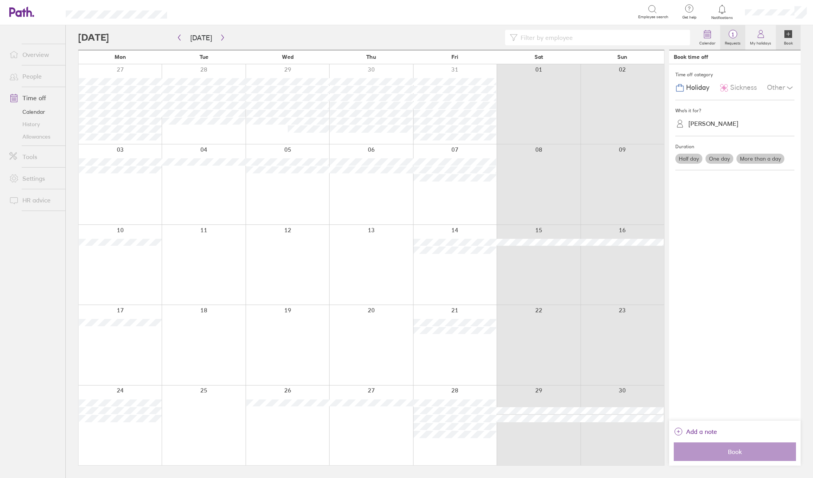
click at [738, 42] on label "Requests" at bounding box center [732, 42] width 25 height 7
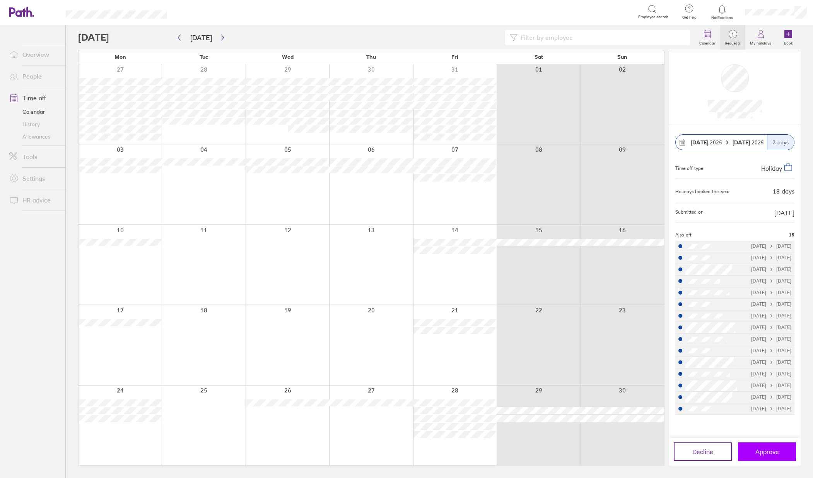
click at [773, 454] on span "Approve" at bounding box center [768, 451] width 24 height 7
click at [39, 96] on link "Time off" at bounding box center [34, 97] width 62 height 15
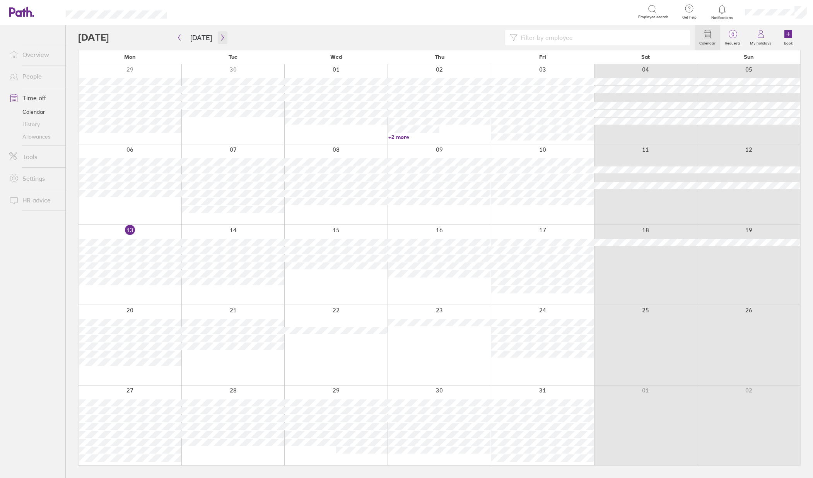
click at [219, 42] on button "button" at bounding box center [223, 37] width 10 height 13
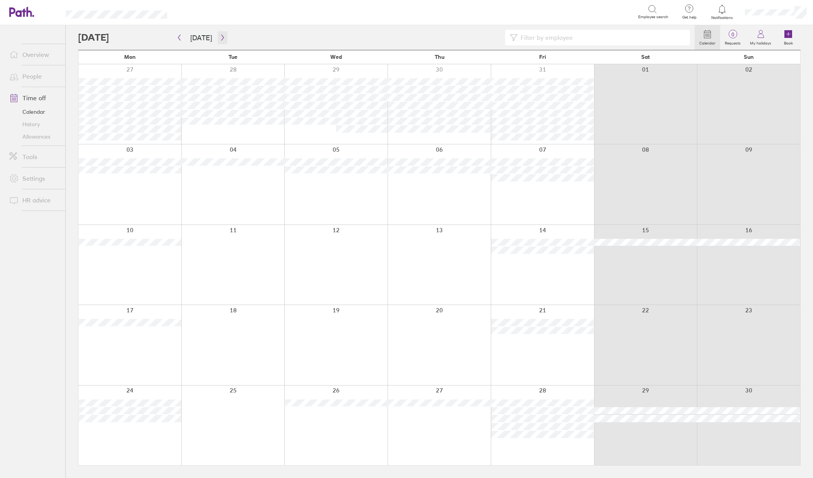
click at [221, 39] on icon "button" at bounding box center [222, 38] width 2 height 6
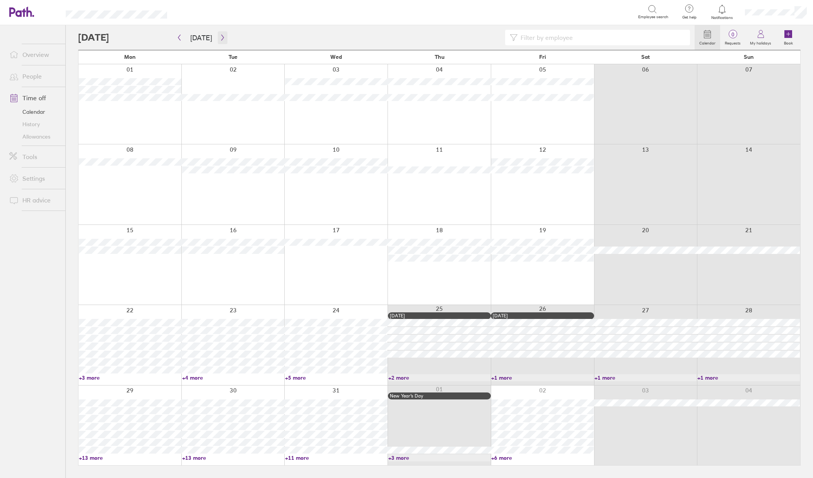
click at [220, 38] on icon "button" at bounding box center [223, 37] width 6 height 6
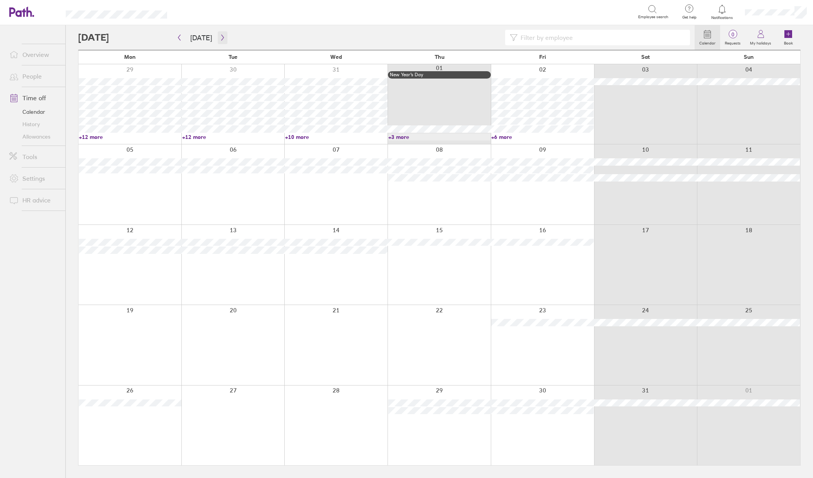
click at [220, 41] on button "button" at bounding box center [223, 37] width 10 height 13
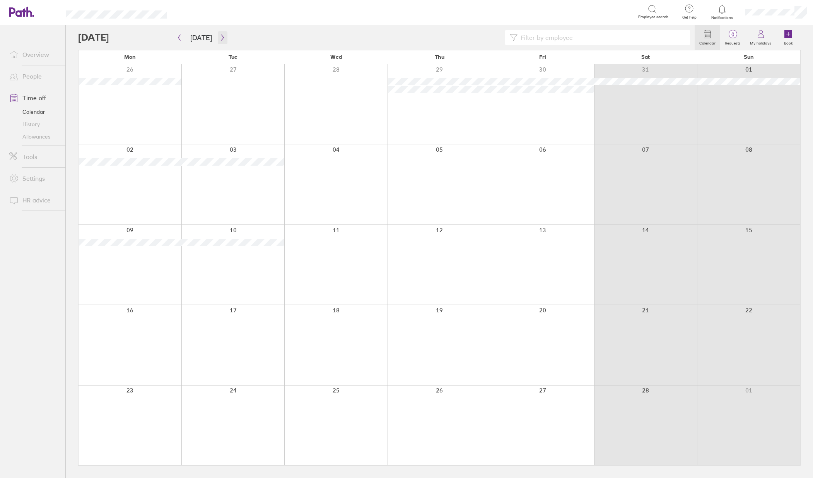
click at [218, 34] on button "button" at bounding box center [223, 37] width 10 height 13
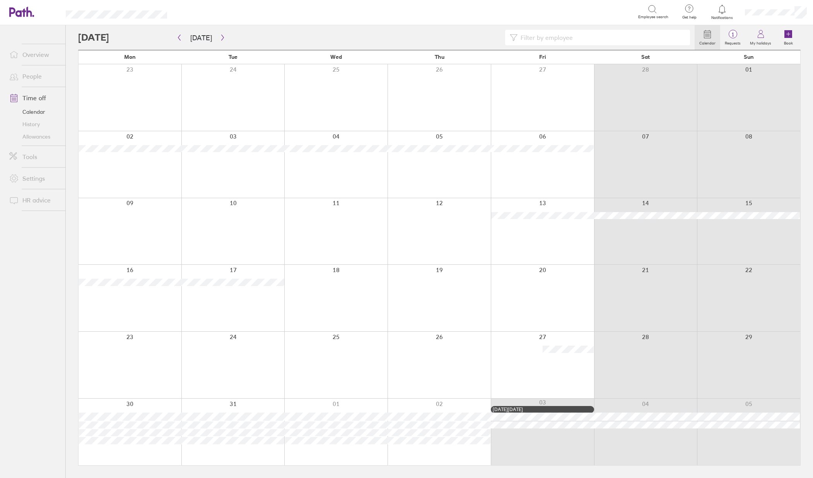
click at [813, 243] on div "Calendar 1 Requests My holidays Book Today March 2026 Mon Tue Wed Thu Fri Sat S…" at bounding box center [440, 251] width 748 height 453
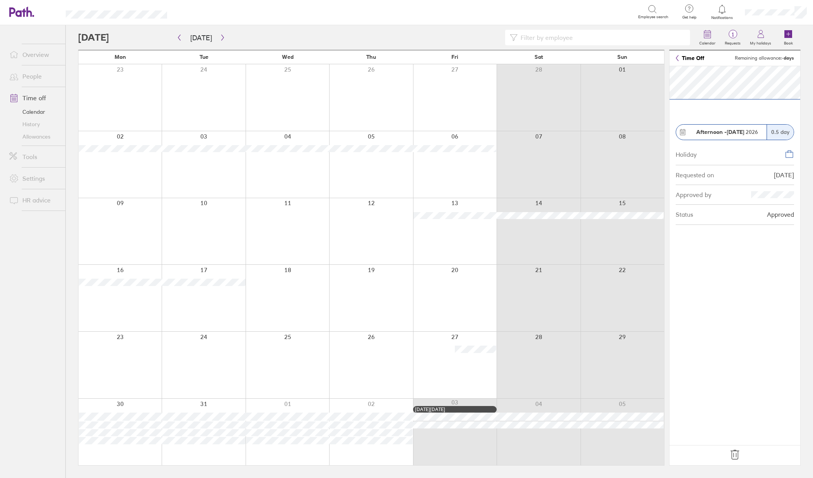
click at [807, 37] on div "Calendar 1 Requests My holidays Book Today March 2026 Mon Tue Wed Thu Fri Sat S…" at bounding box center [440, 251] width 748 height 453
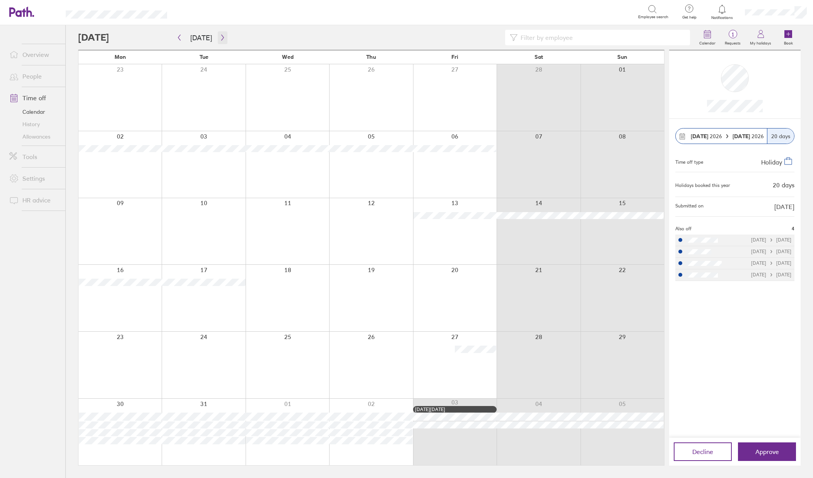
click at [220, 38] on icon "button" at bounding box center [223, 37] width 6 height 6
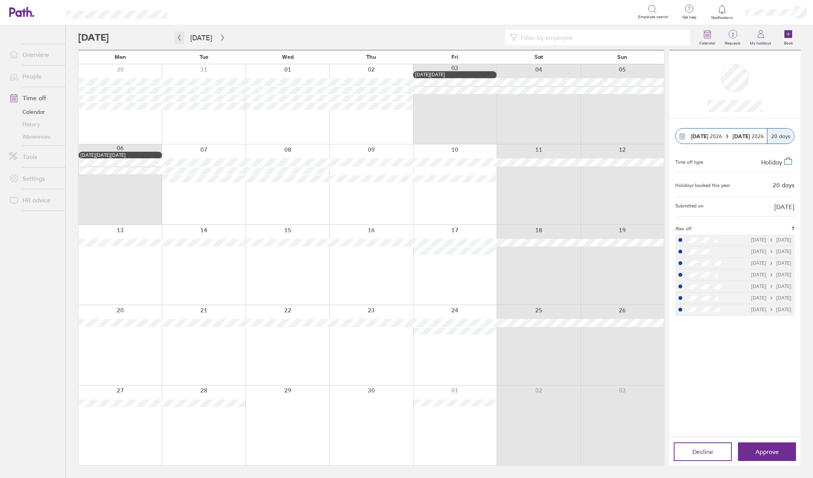
click at [179, 38] on icon "button" at bounding box center [179, 37] width 6 height 6
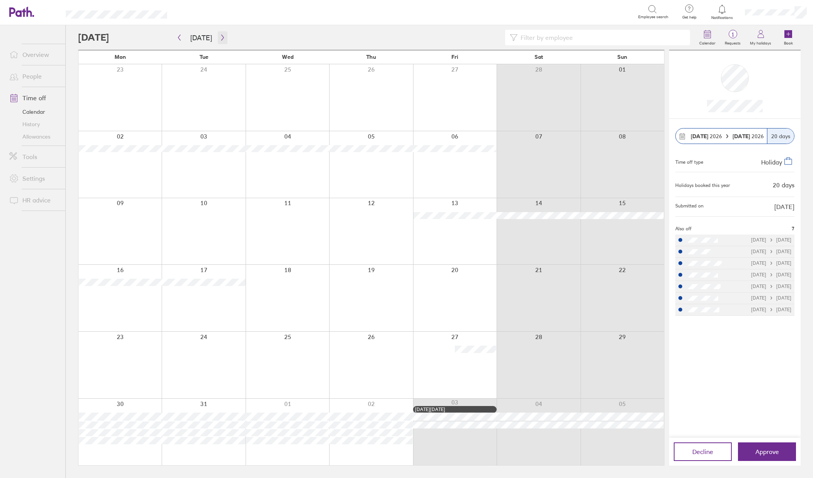
click at [223, 37] on button "button" at bounding box center [223, 37] width 10 height 13
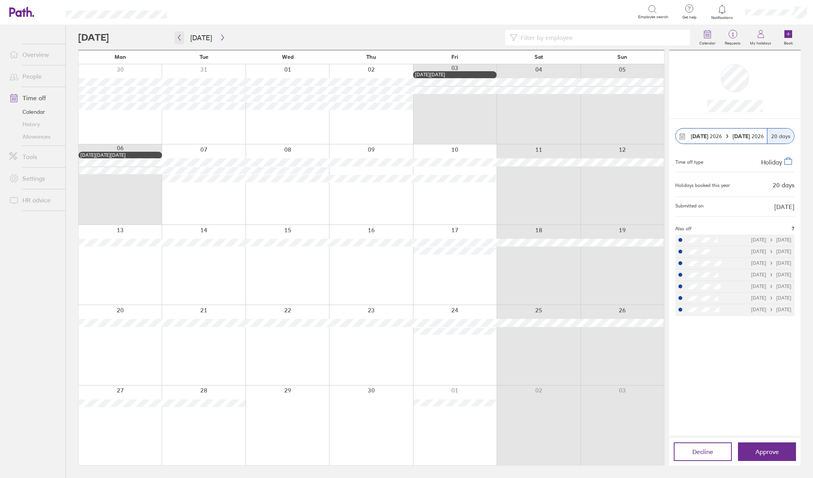
click at [181, 38] on icon "button" at bounding box center [179, 37] width 6 height 6
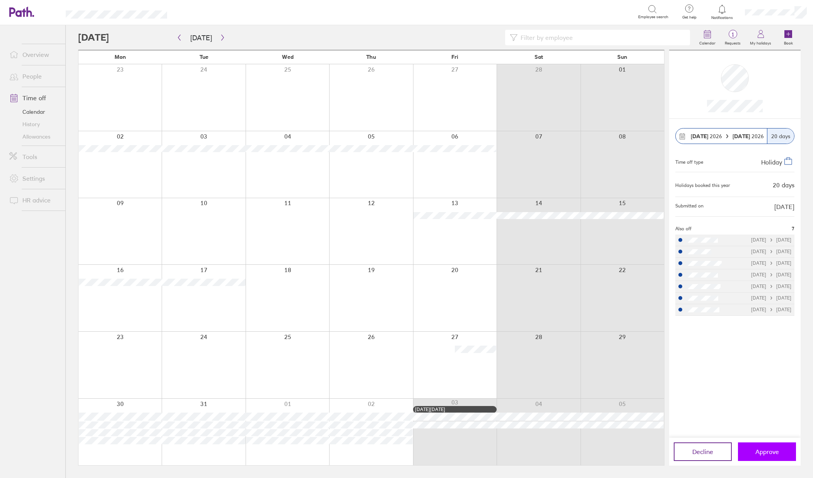
click at [763, 450] on span "Approve" at bounding box center [768, 451] width 24 height 7
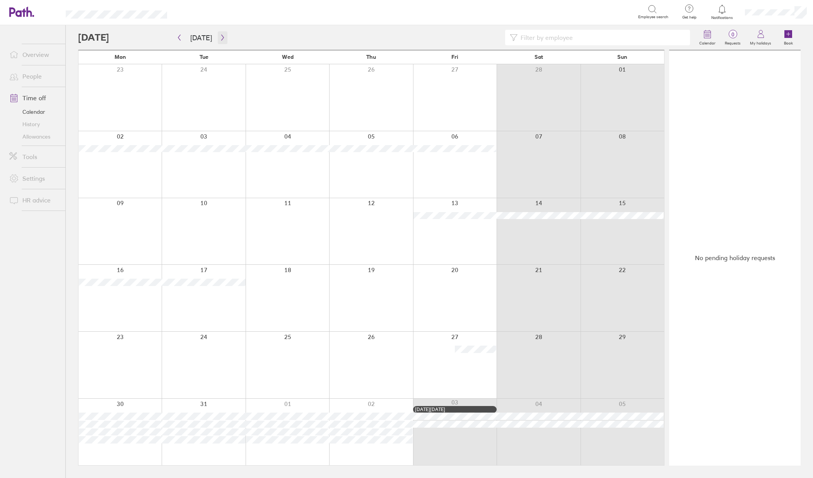
click at [221, 36] on icon "button" at bounding box center [222, 38] width 2 height 6
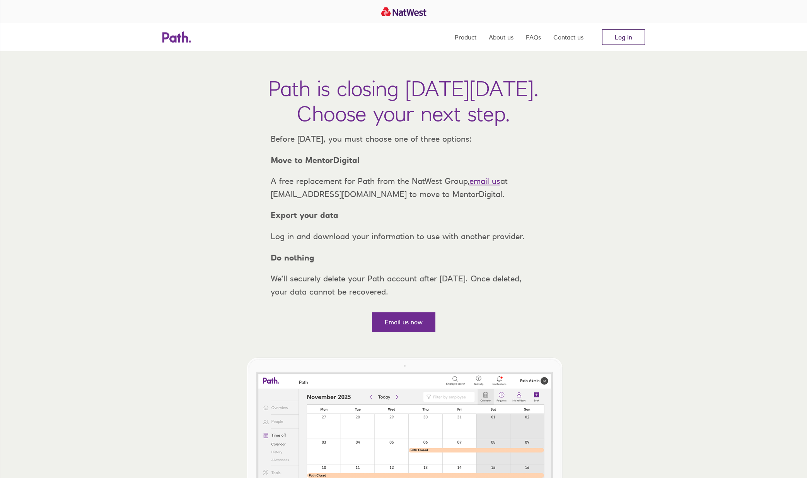
click at [630, 40] on link "Log in" at bounding box center [623, 36] width 43 height 15
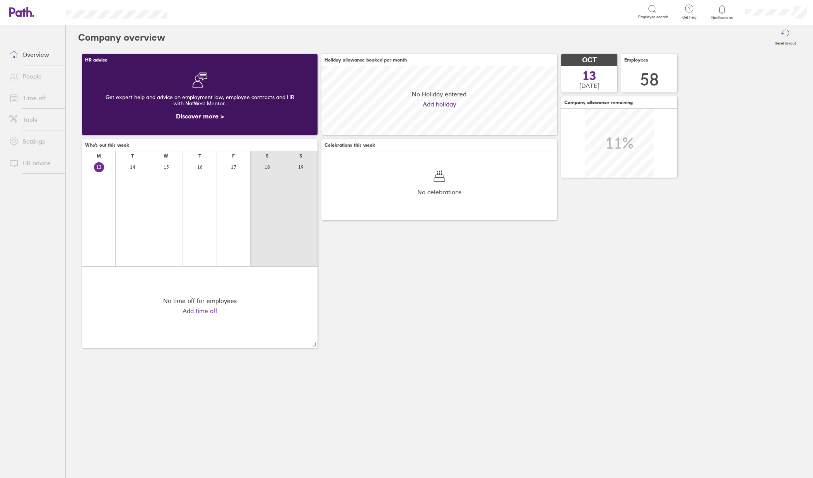
scroll to position [69, 236]
click at [29, 98] on link "Time off" at bounding box center [34, 97] width 62 height 15
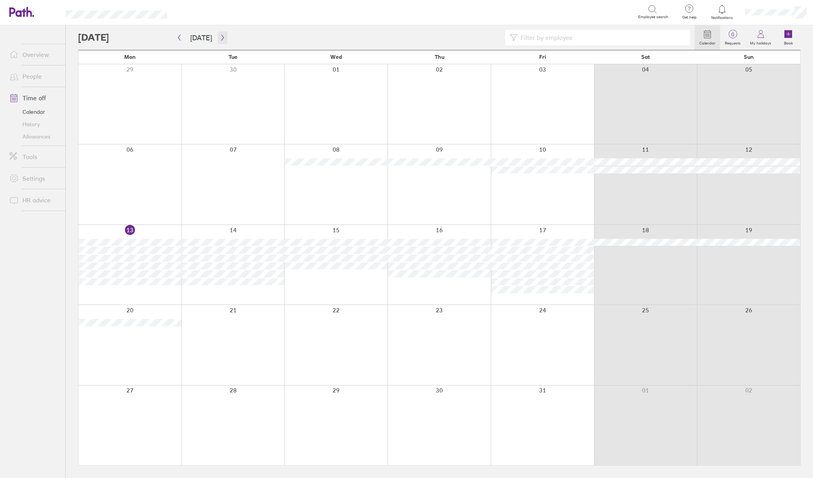
click at [221, 41] on button "button" at bounding box center [223, 37] width 10 height 13
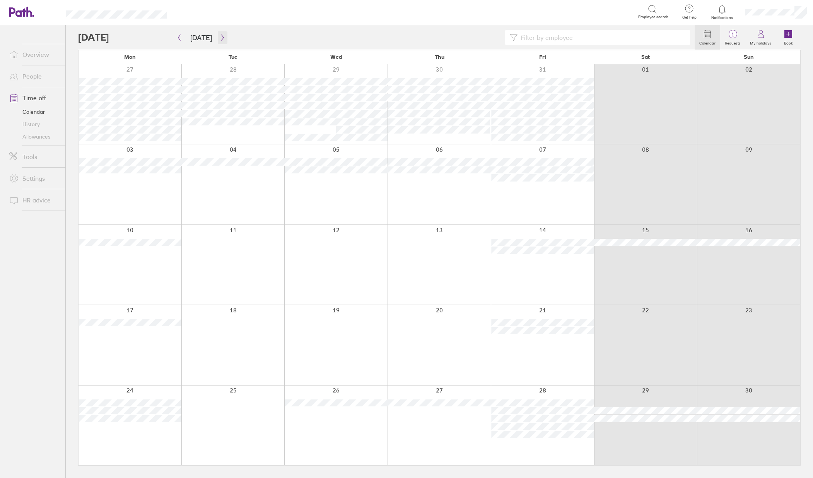
click at [220, 38] on icon "button" at bounding box center [223, 37] width 6 height 6
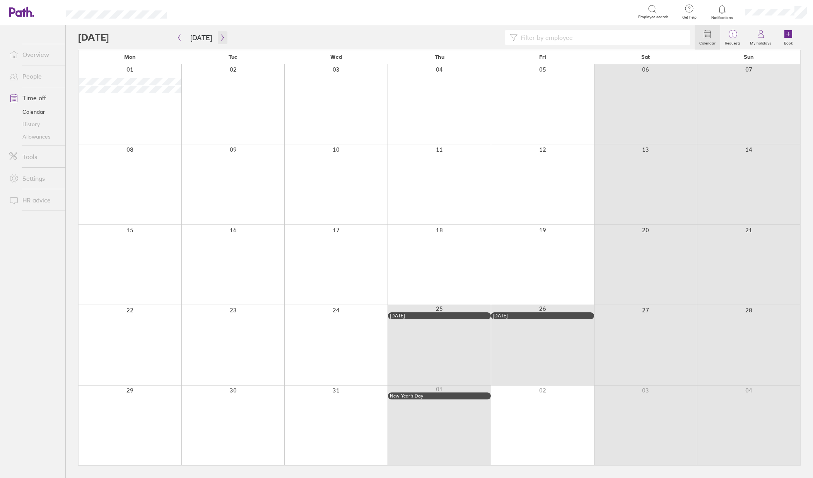
click at [220, 38] on icon "button" at bounding box center [223, 37] width 6 height 6
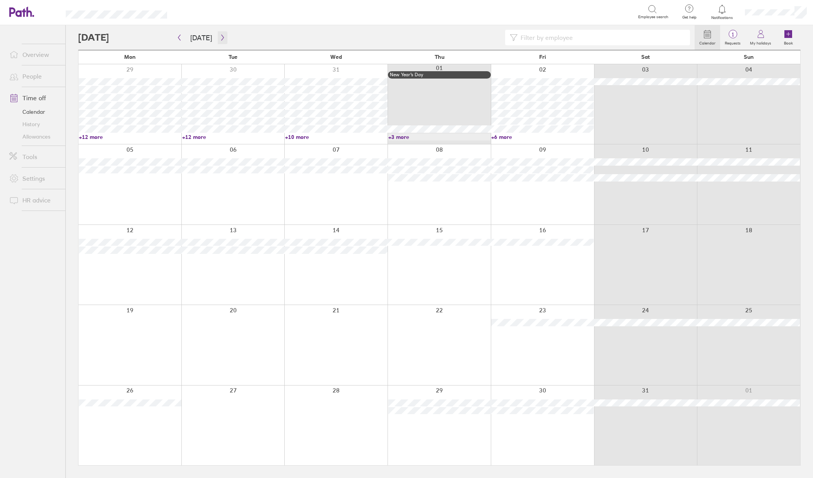
click at [220, 38] on icon "button" at bounding box center [223, 37] width 6 height 6
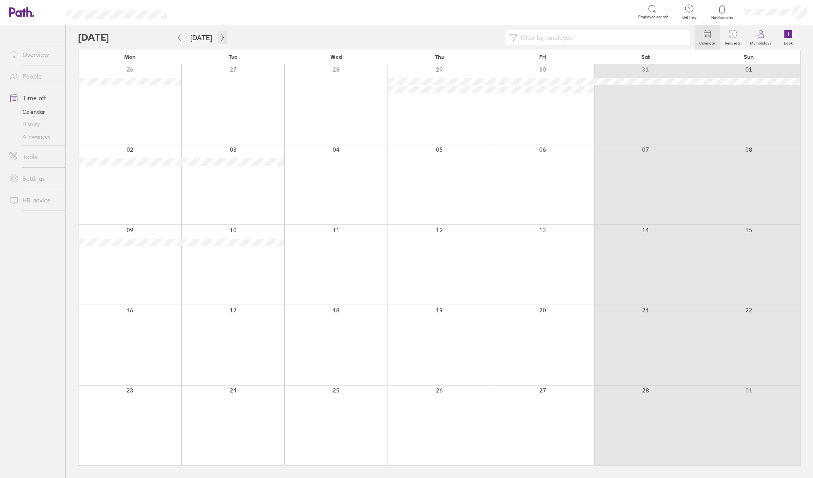
click at [220, 38] on icon "button" at bounding box center [223, 37] width 6 height 6
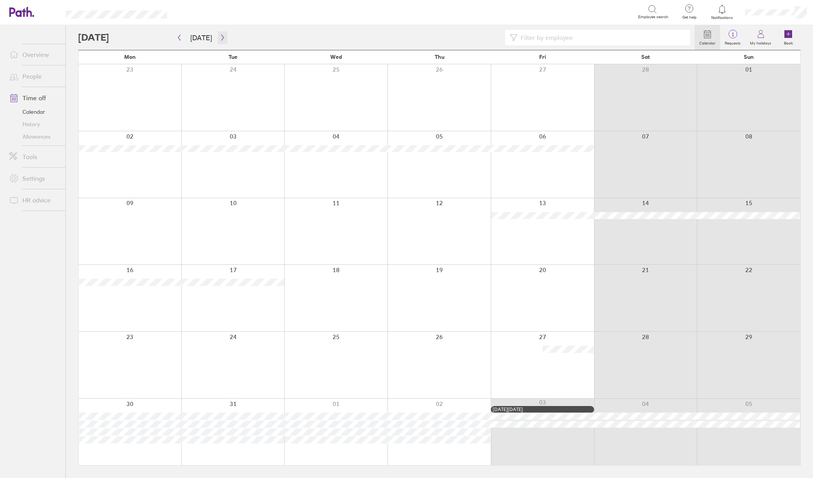
click at [220, 38] on icon "button" at bounding box center [223, 37] width 6 height 6
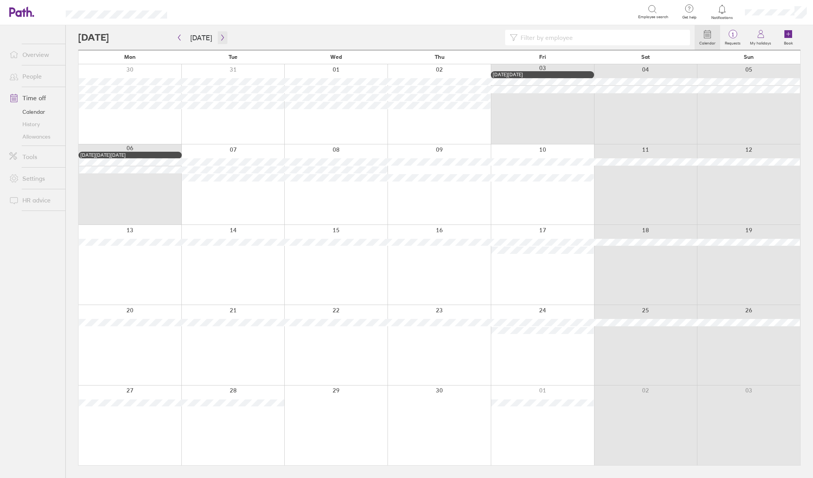
click at [220, 38] on icon "button" at bounding box center [223, 37] width 6 height 6
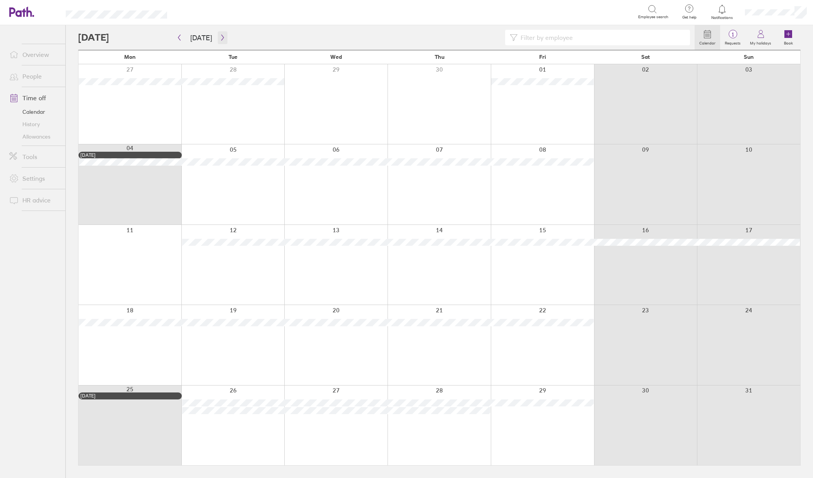
click at [220, 37] on icon "button" at bounding box center [223, 37] width 6 height 6
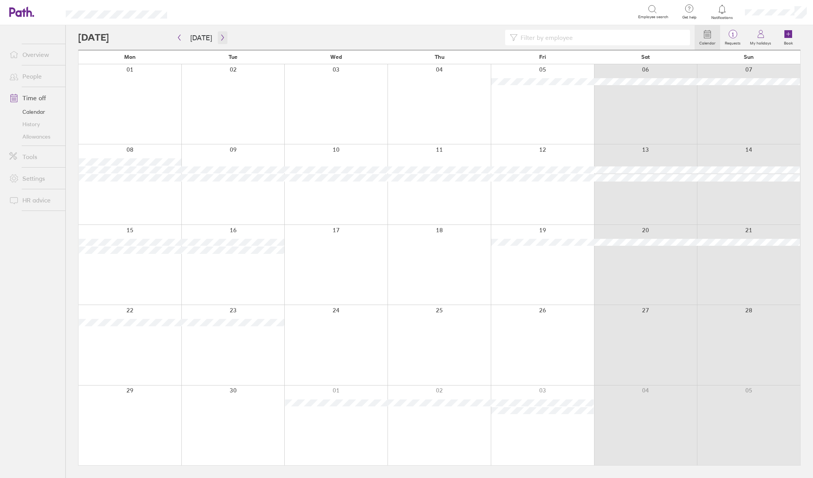
click at [222, 37] on icon "button" at bounding box center [223, 37] width 6 height 6
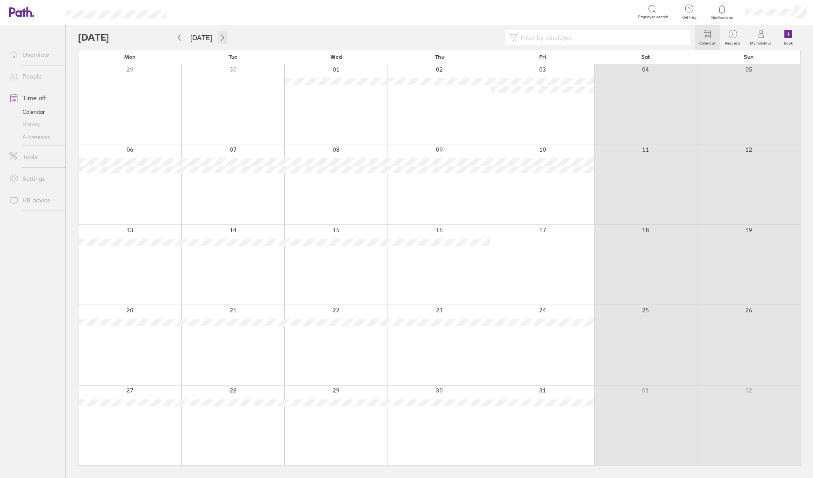
click at [222, 36] on icon "button" at bounding box center [223, 37] width 6 height 6
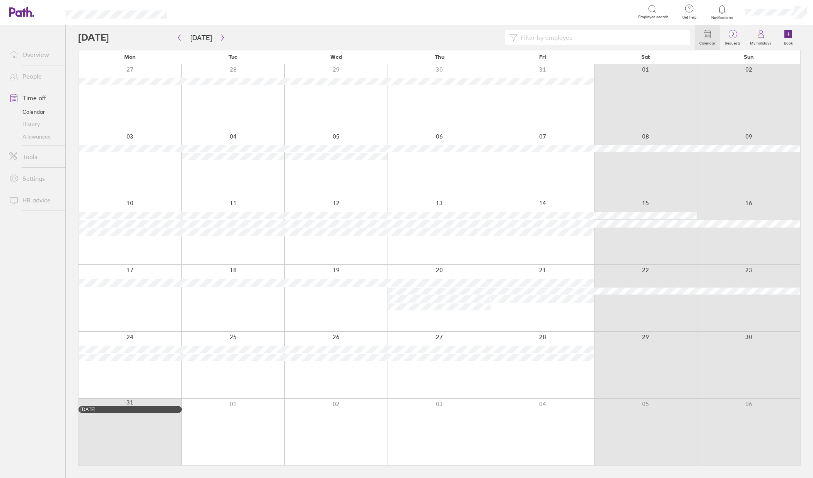
click at [806, 56] on div "Calendar 2 Requests My holidays Book [DATE] [DATE] Mon Tue Wed Thu Fri Sat Sun …" at bounding box center [440, 251] width 748 height 453
click at [220, 39] on icon "button" at bounding box center [223, 37] width 6 height 6
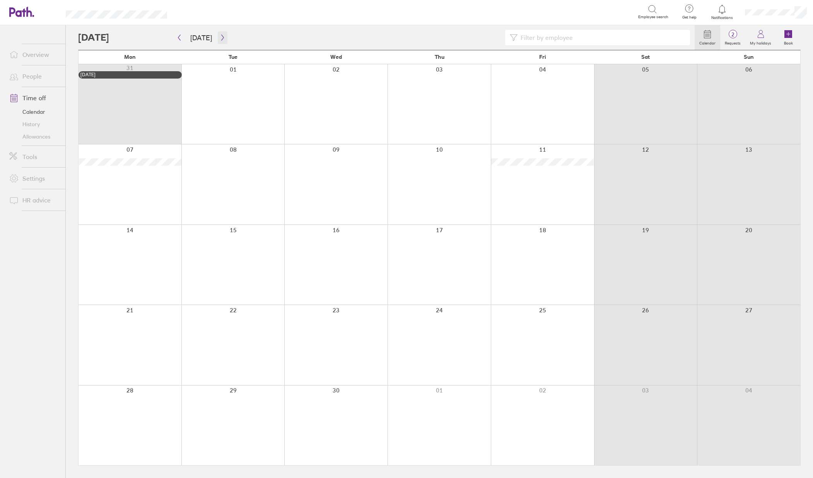
click at [220, 37] on icon "button" at bounding box center [223, 37] width 6 height 6
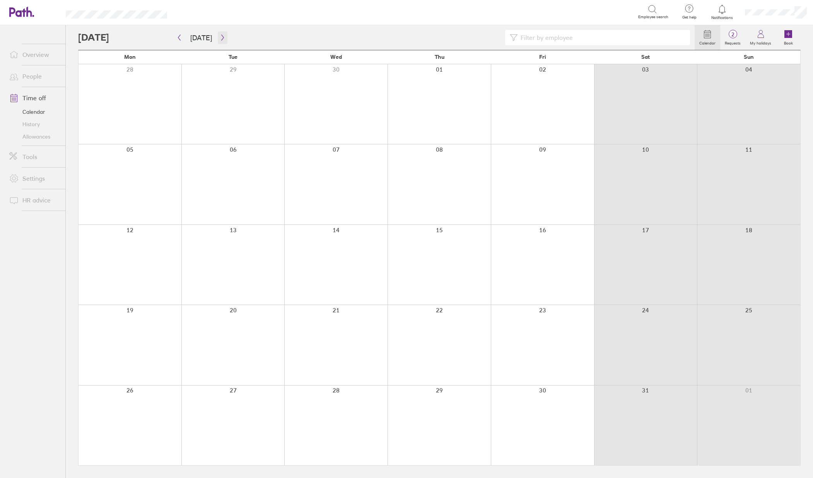
click at [222, 38] on icon "button" at bounding box center [223, 37] width 6 height 6
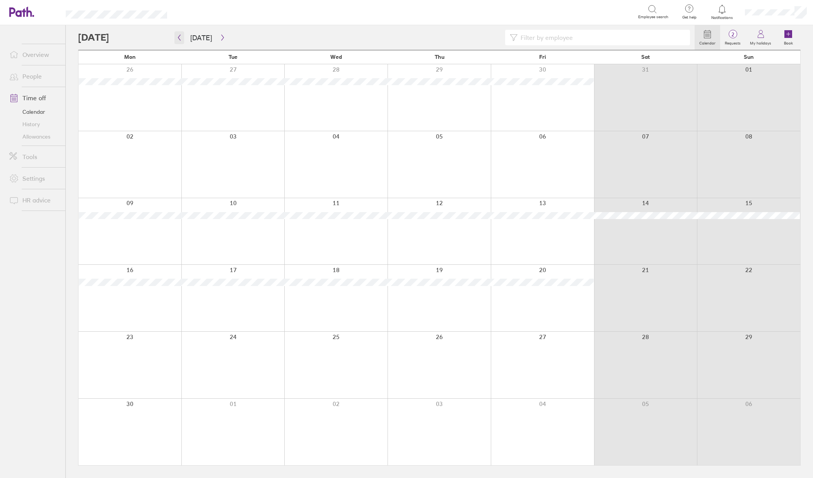
click at [179, 37] on icon "button" at bounding box center [179, 37] width 6 height 6
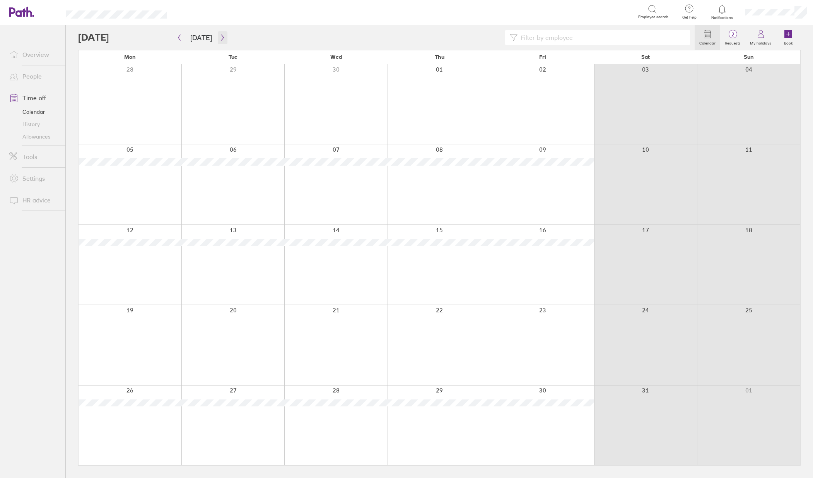
click at [221, 40] on icon "button" at bounding box center [223, 37] width 6 height 6
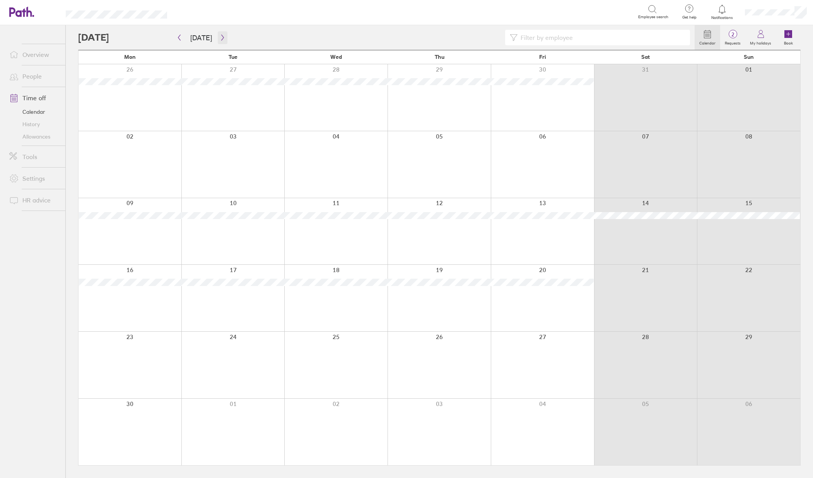
click at [220, 37] on icon "button" at bounding box center [223, 37] width 6 height 6
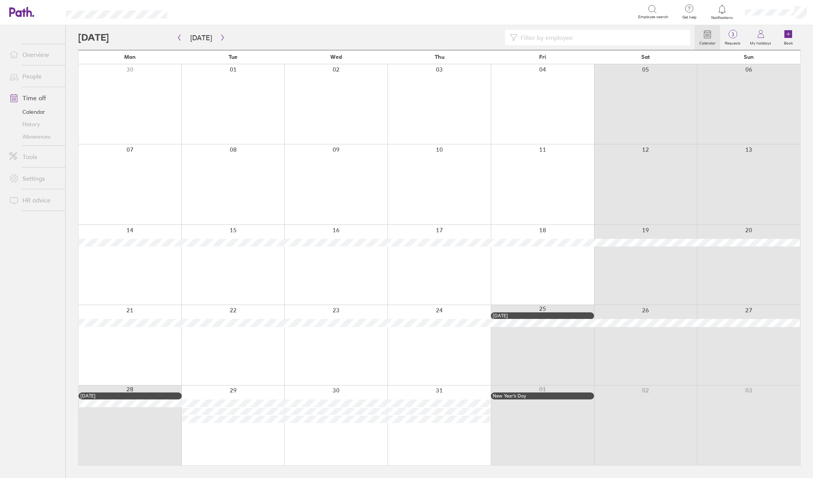
click at [33, 53] on link "Overview" at bounding box center [34, 54] width 62 height 15
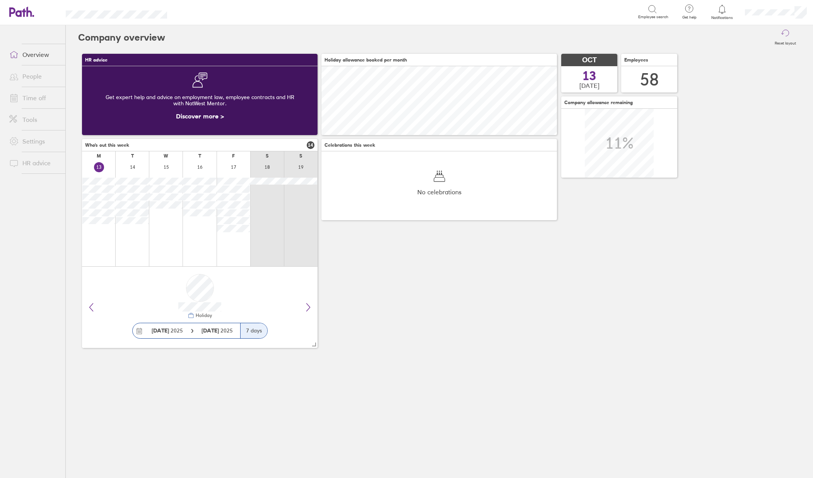
scroll to position [69, 236]
click at [41, 101] on link "Time off" at bounding box center [34, 97] width 62 height 15
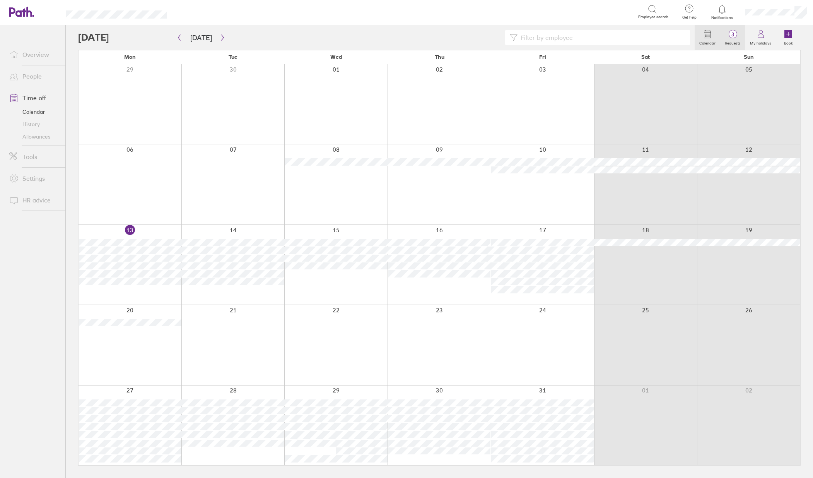
click at [734, 35] on span "3" at bounding box center [732, 34] width 25 height 6
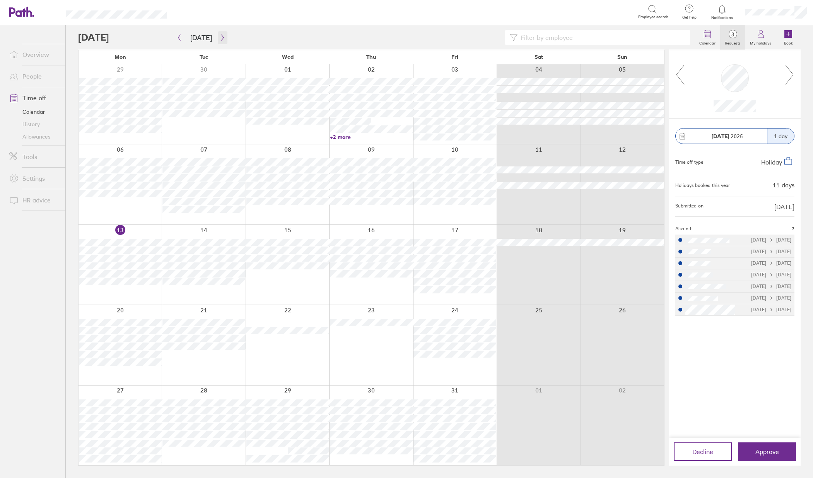
click at [218, 41] on button "button" at bounding box center [223, 37] width 10 height 13
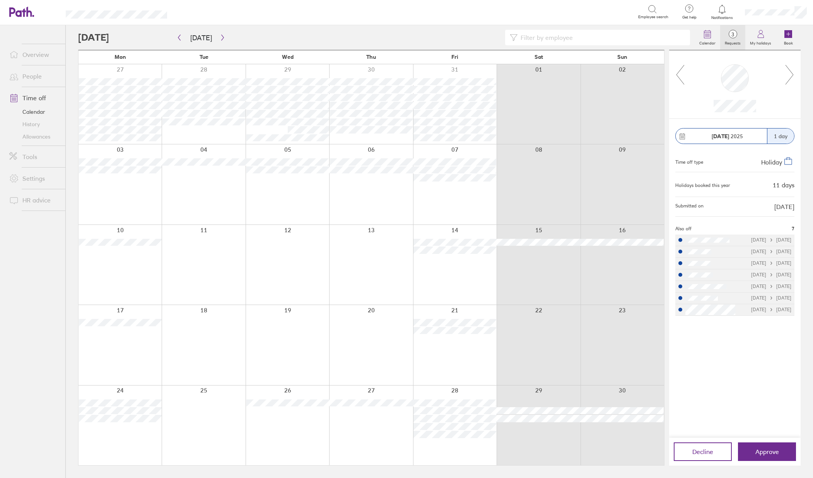
click at [553, 38] on input at bounding box center [602, 37] width 168 height 15
type input "dea"
click at [222, 36] on icon "button" at bounding box center [223, 37] width 6 height 6
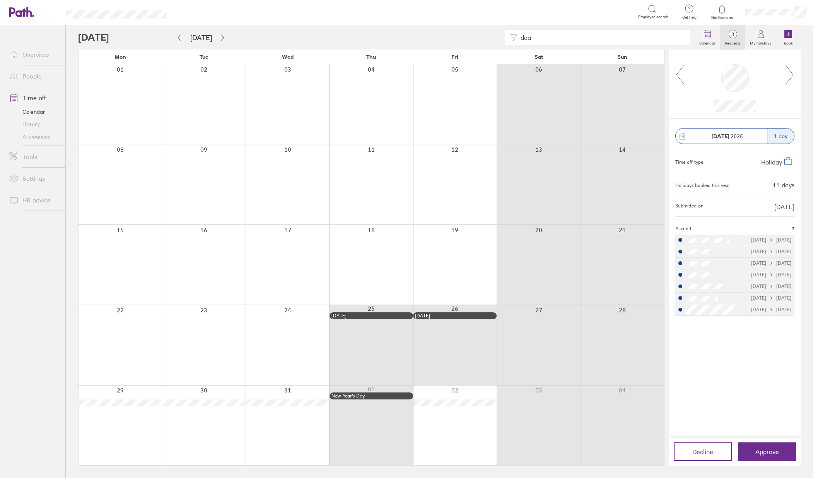
click at [787, 80] on icon at bounding box center [790, 74] width 10 height 21
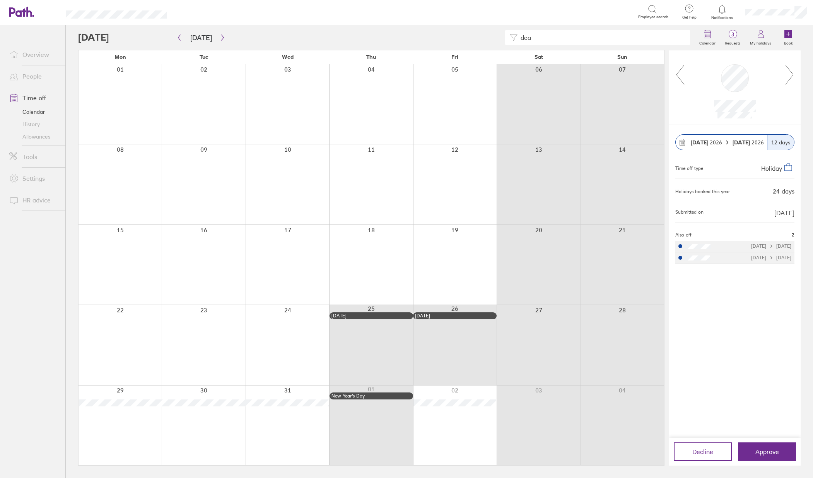
click at [679, 79] on icon at bounding box center [681, 74] width 10 height 21
drag, startPoint x: 783, startPoint y: 75, endPoint x: 790, endPoint y: 77, distance: 6.9
click at [785, 75] on div at bounding box center [735, 87] width 100 height 62
click at [790, 77] on icon at bounding box center [790, 74] width 10 height 21
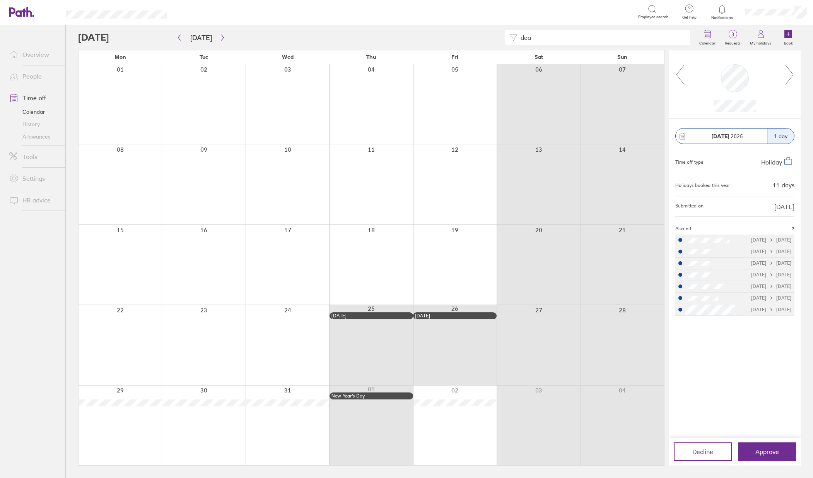
click at [796, 77] on div at bounding box center [735, 84] width 132 height 68
click at [793, 77] on icon at bounding box center [790, 74] width 10 height 21
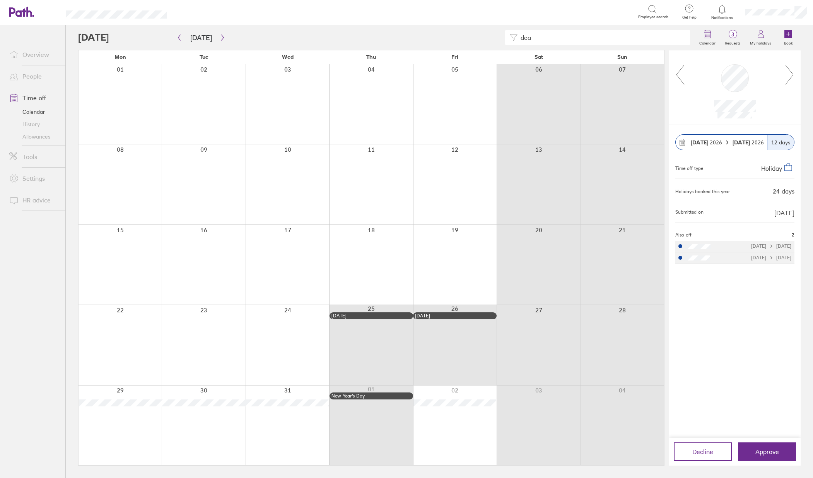
click at [44, 53] on link "Overview" at bounding box center [34, 54] width 62 height 15
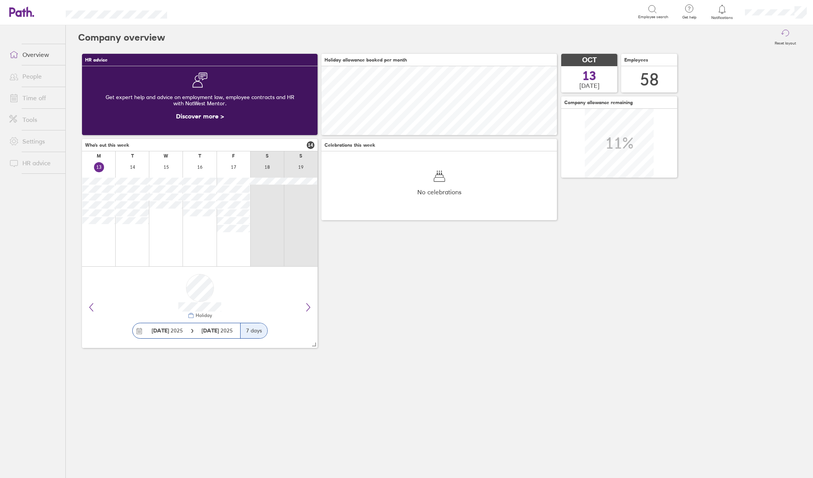
scroll to position [69, 236]
click at [28, 75] on link "People" at bounding box center [34, 75] width 62 height 15
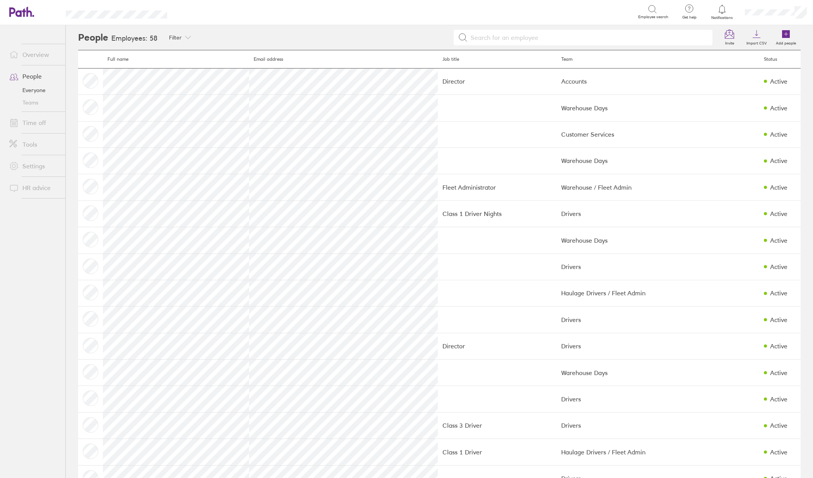
click at [28, 128] on link "Time off" at bounding box center [34, 122] width 62 height 15
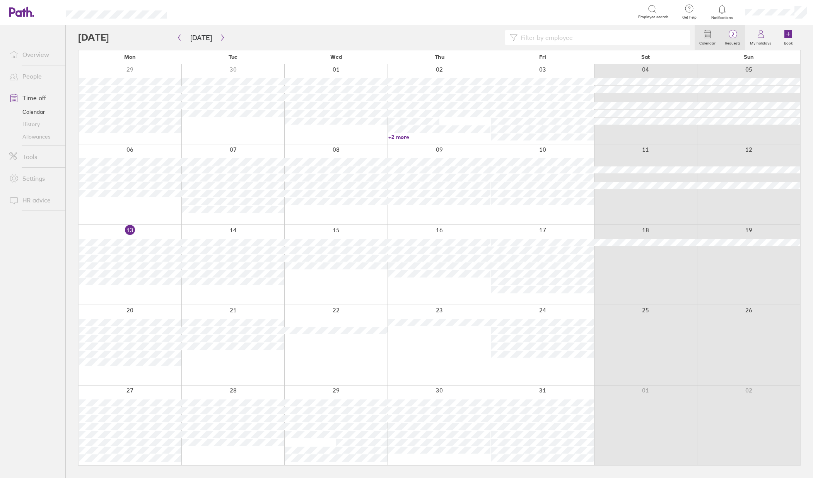
click at [737, 37] on span "2" at bounding box center [732, 34] width 25 height 6
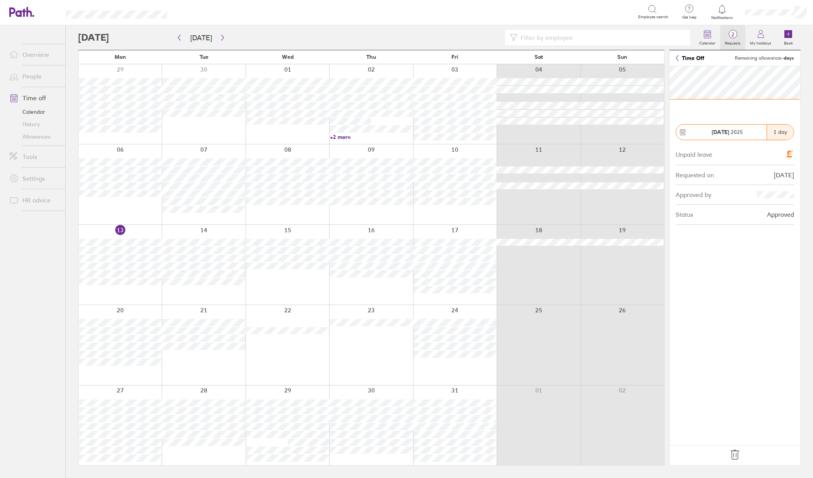
click at [734, 38] on circle at bounding box center [733, 34] width 8 height 8
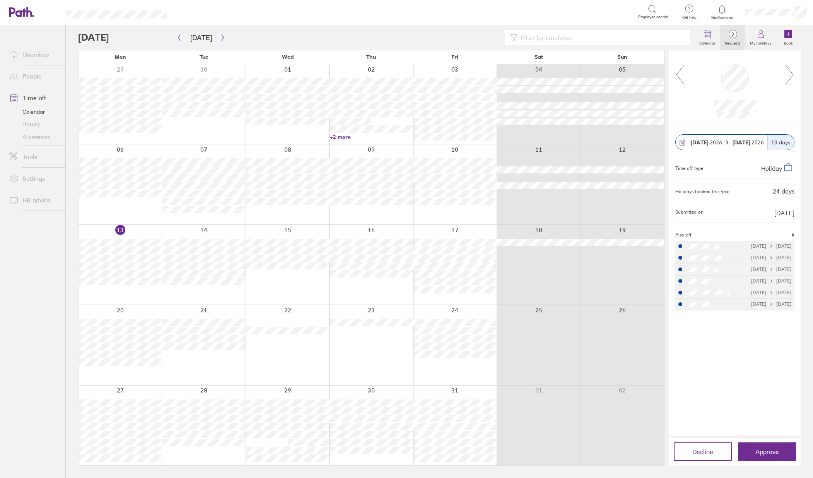
click at [789, 79] on icon at bounding box center [790, 74] width 10 height 21
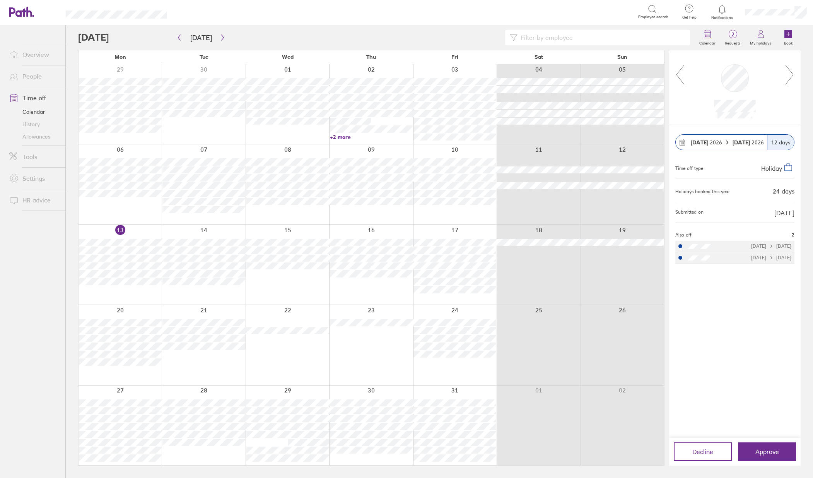
click at [738, 142] on strong "[DATE]" at bounding box center [742, 142] width 19 height 7
click at [221, 41] on button "button" at bounding box center [223, 37] width 10 height 13
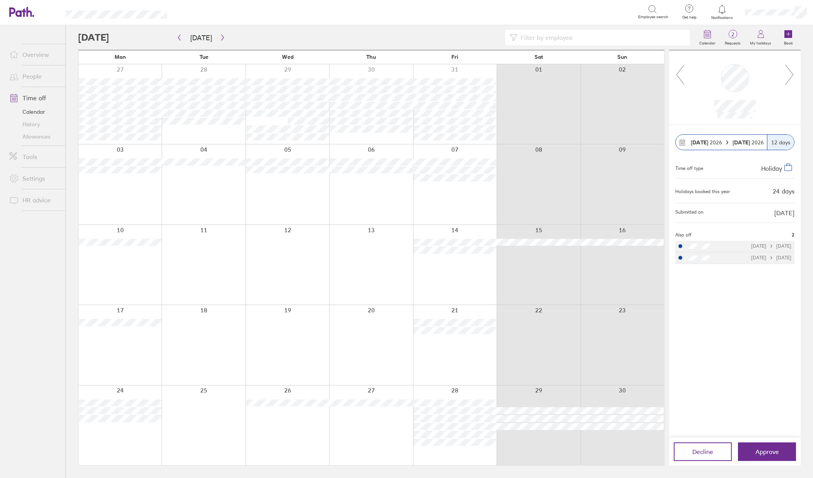
click at [789, 77] on icon at bounding box center [790, 74] width 10 height 21
click at [791, 80] on icon at bounding box center [790, 74] width 10 height 21
click at [787, 82] on icon at bounding box center [790, 74] width 10 height 21
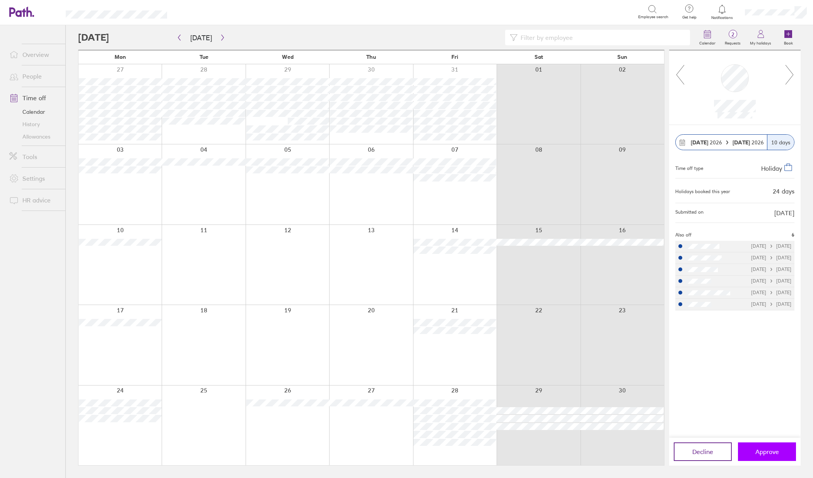
click at [783, 452] on button "Approve" at bounding box center [767, 451] width 58 height 19
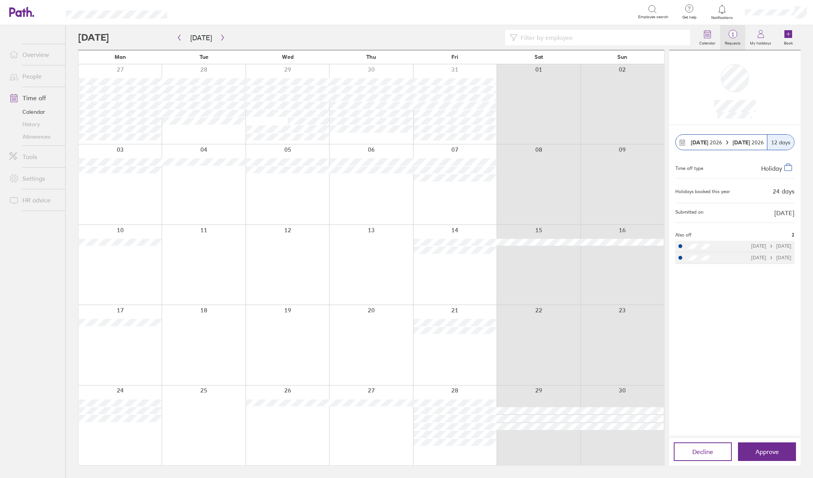
click at [729, 43] on label "Requests" at bounding box center [732, 42] width 25 height 7
click at [671, 35] on input at bounding box center [602, 37] width 168 height 15
type input "[PERSON_NAME]"
click at [183, 41] on button "button" at bounding box center [179, 37] width 10 height 13
click at [180, 36] on icon "button" at bounding box center [179, 38] width 2 height 6
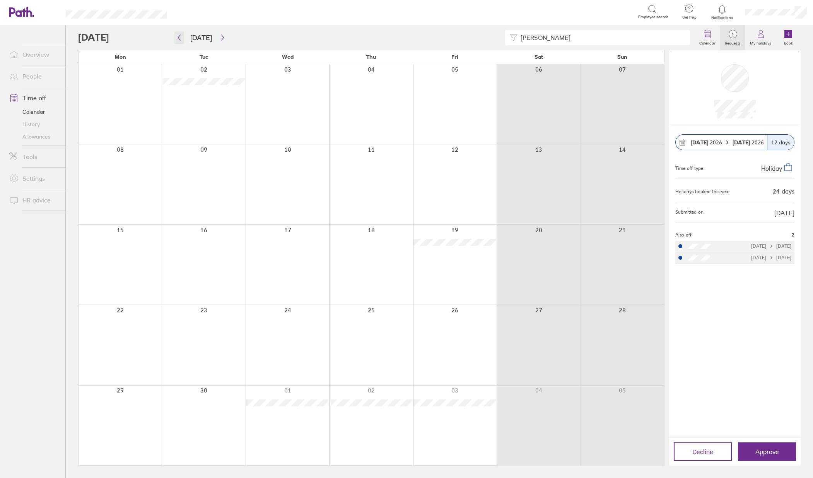
click at [178, 35] on icon "button" at bounding box center [179, 37] width 6 height 6
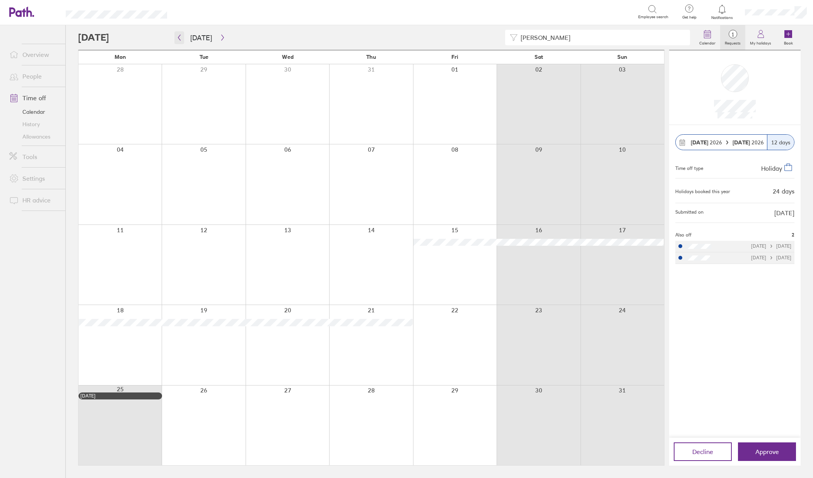
click at [178, 38] on icon "button" at bounding box center [179, 38] width 2 height 6
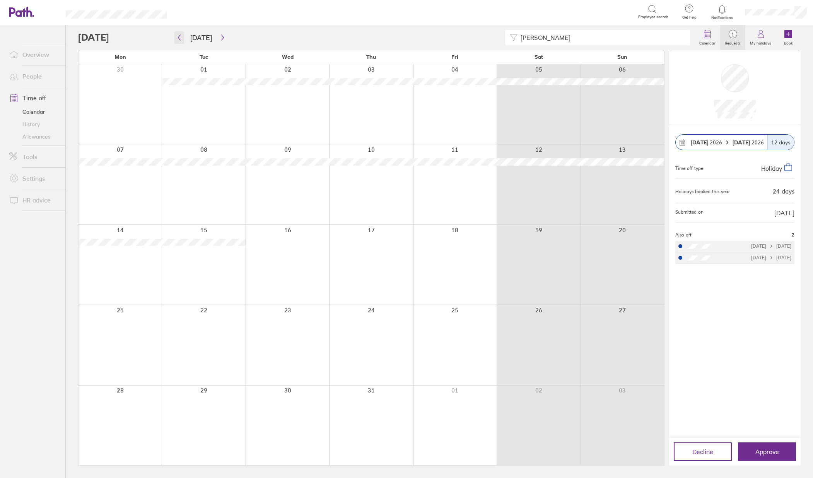
click at [182, 36] on icon "button" at bounding box center [179, 37] width 6 height 6
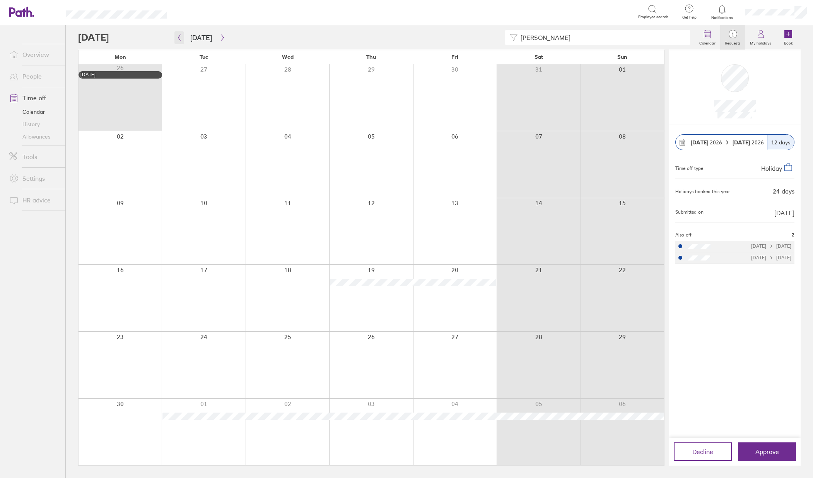
click at [179, 35] on icon "button" at bounding box center [179, 37] width 6 height 6
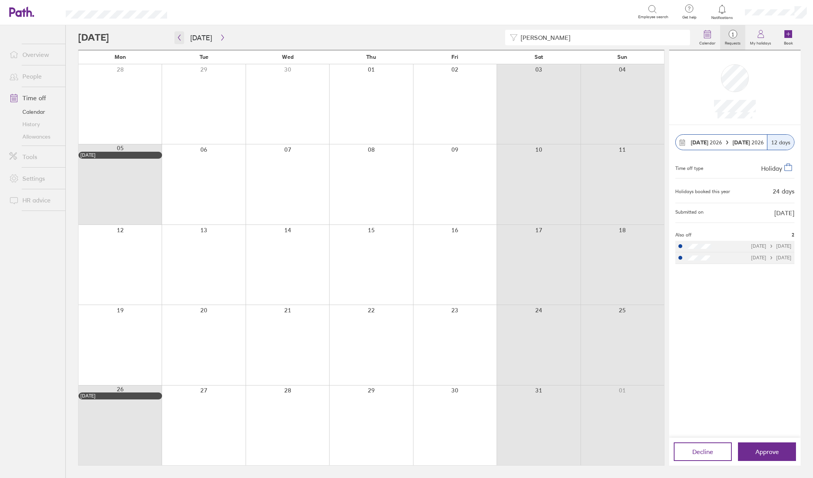
click at [179, 35] on icon "button" at bounding box center [179, 37] width 6 height 6
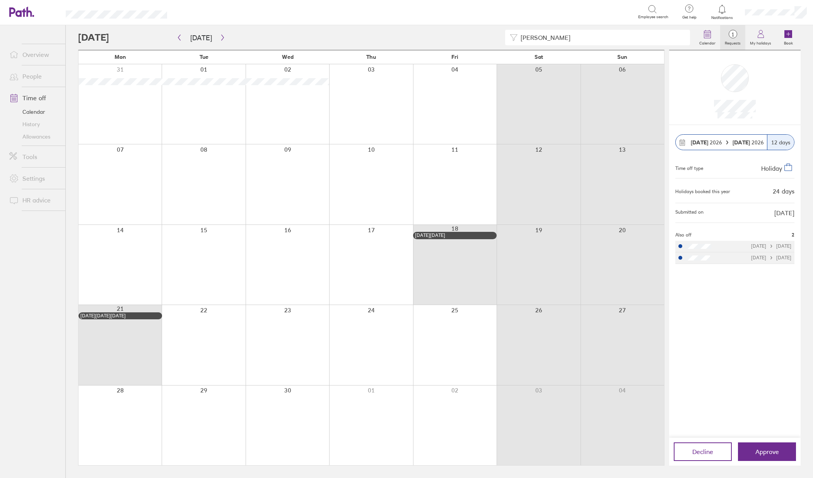
click at [120, 86] on div at bounding box center [120, 104] width 83 height 80
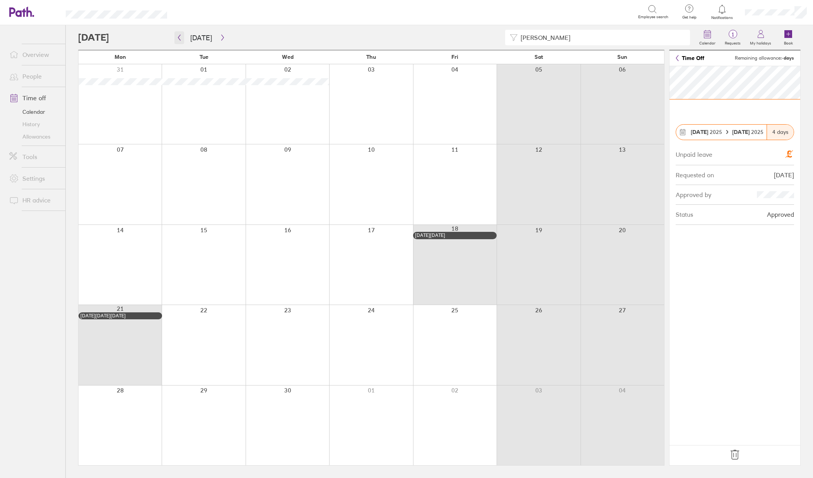
click at [178, 40] on icon "button" at bounding box center [179, 37] width 6 height 6
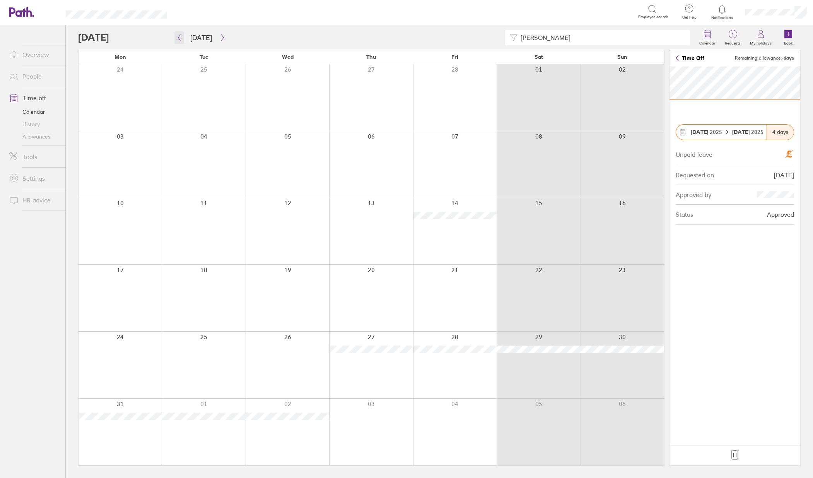
click at [176, 35] on icon "button" at bounding box center [179, 37] width 6 height 6
click at [179, 38] on icon "button" at bounding box center [179, 38] width 2 height 6
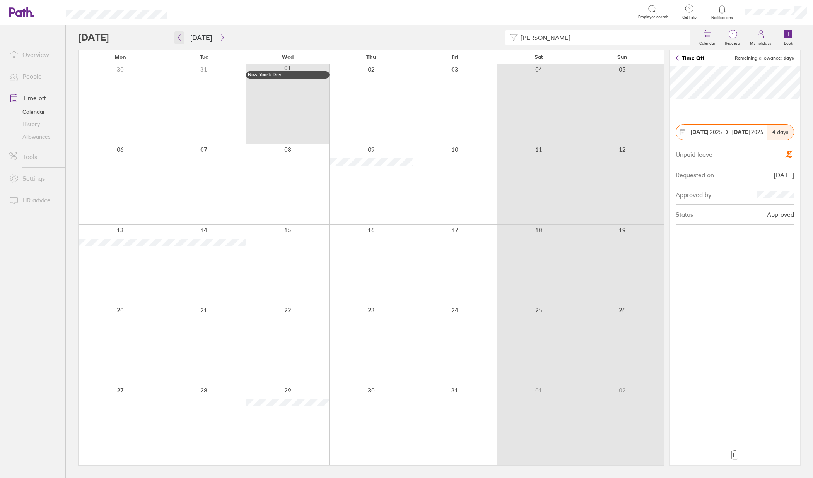
click at [178, 38] on icon "button" at bounding box center [179, 37] width 6 height 6
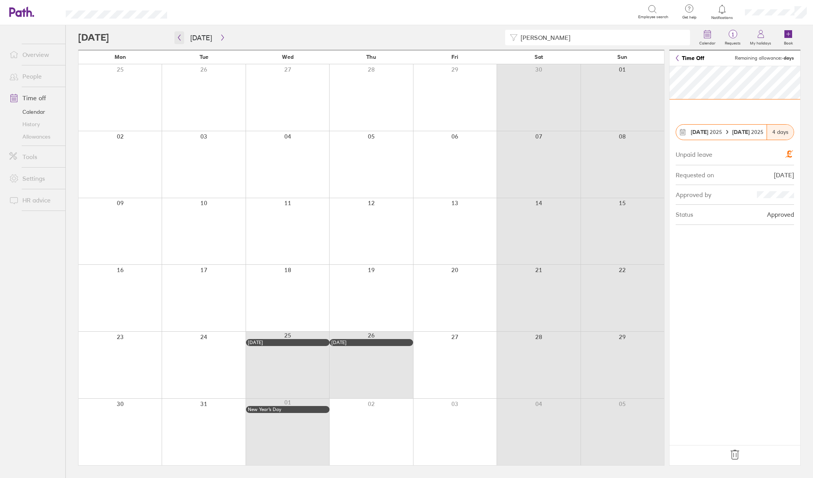
click at [178, 39] on icon "button" at bounding box center [179, 37] width 6 height 6
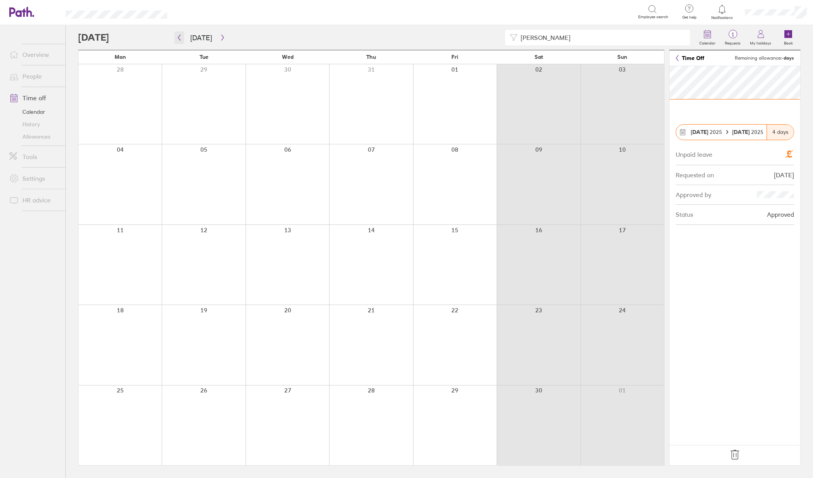
click at [180, 37] on icon "button" at bounding box center [179, 37] width 6 height 6
